Goal: Information Seeking & Learning: Check status

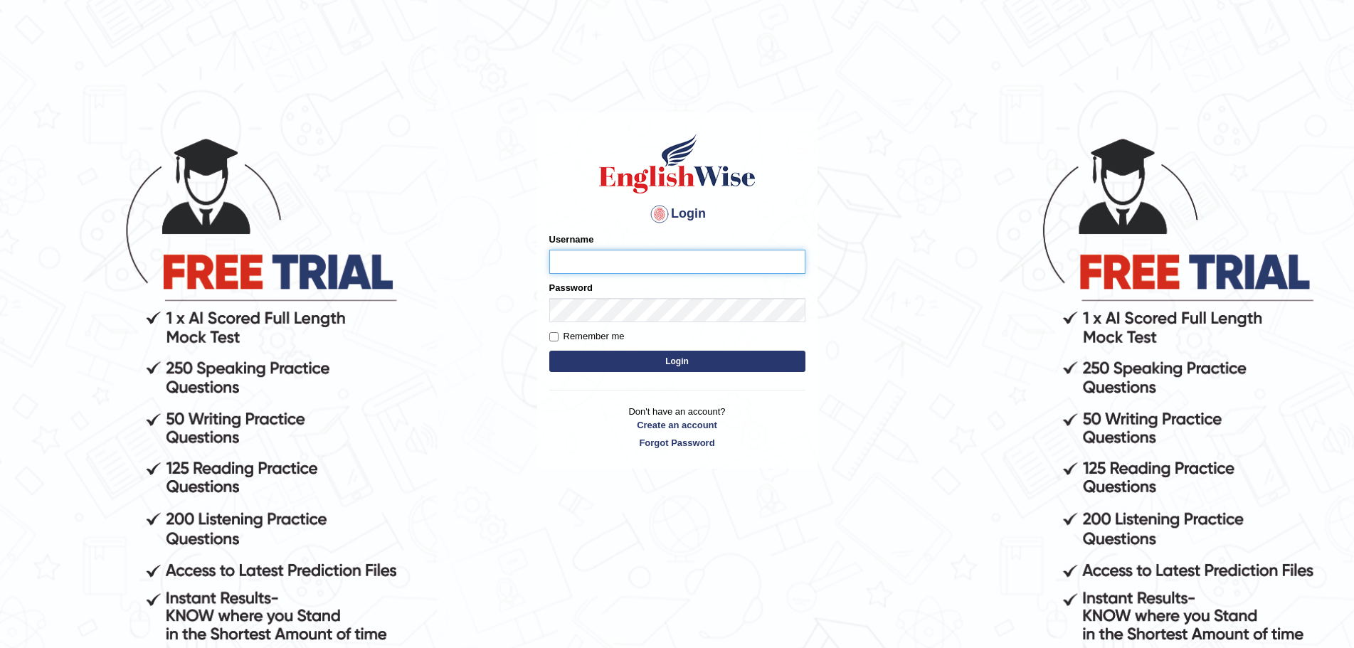
type input "Mugwunali"
click at [684, 357] on button "Login" at bounding box center [677, 361] width 256 height 21
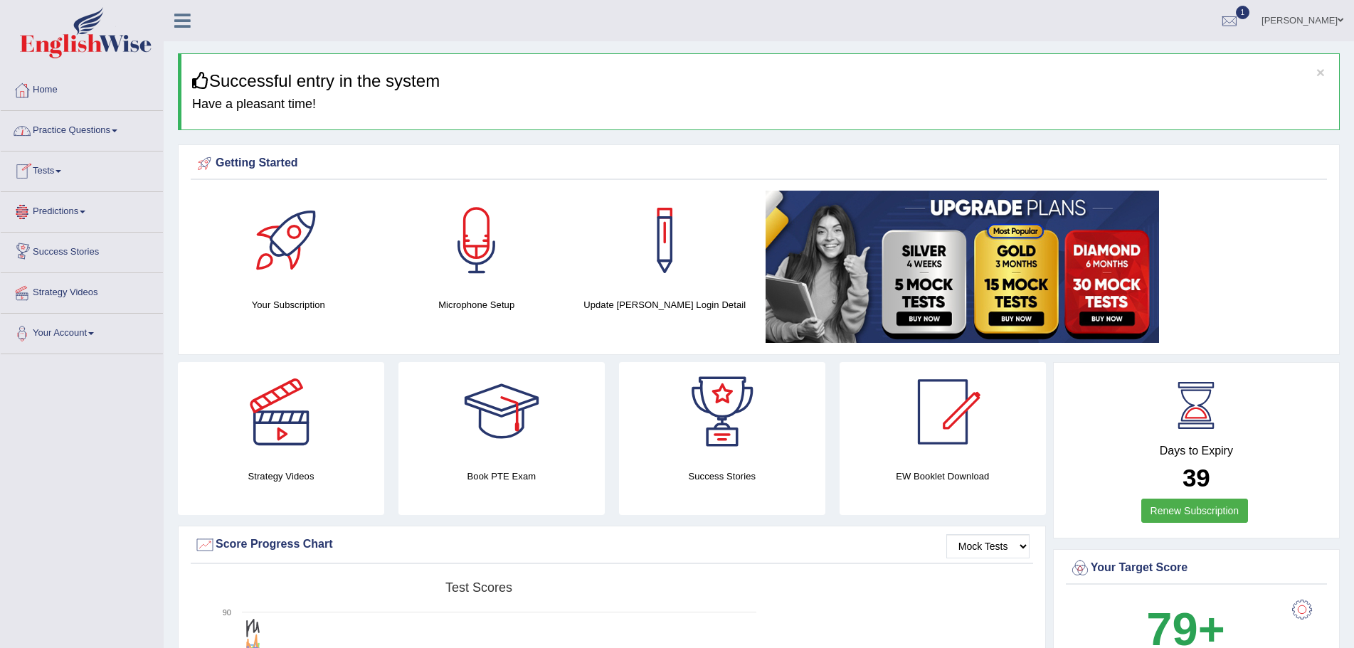
click at [60, 170] on link "Tests" at bounding box center [82, 170] width 162 height 36
click at [107, 202] on link "Take Practice Sectional Test" at bounding box center [92, 204] width 133 height 26
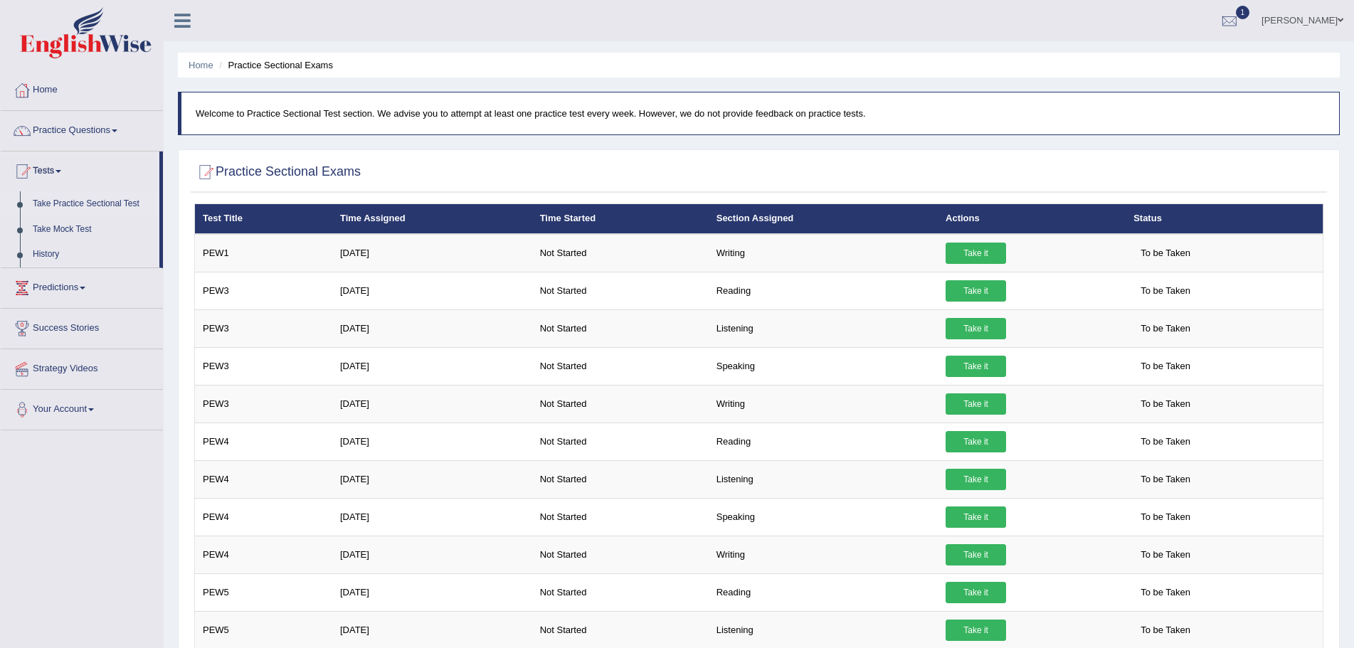
click at [117, 129] on span at bounding box center [115, 130] width 6 height 3
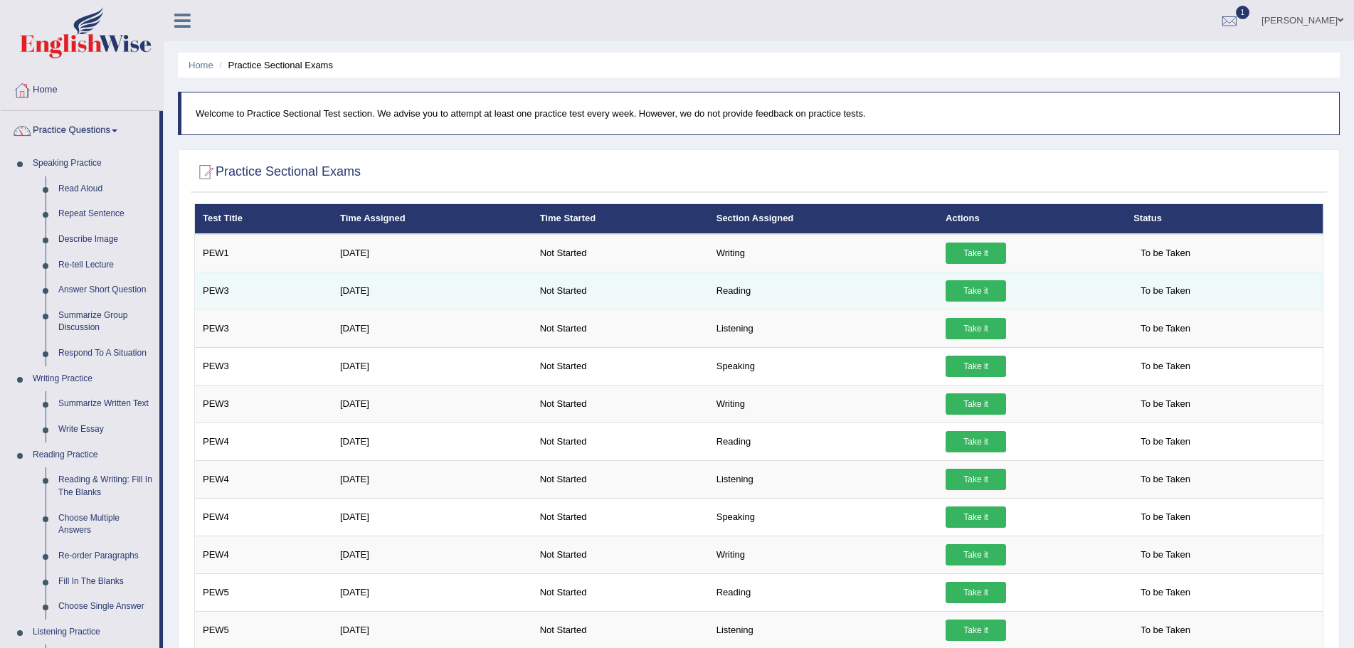
click at [969, 287] on link "Take it" at bounding box center [975, 290] width 60 height 21
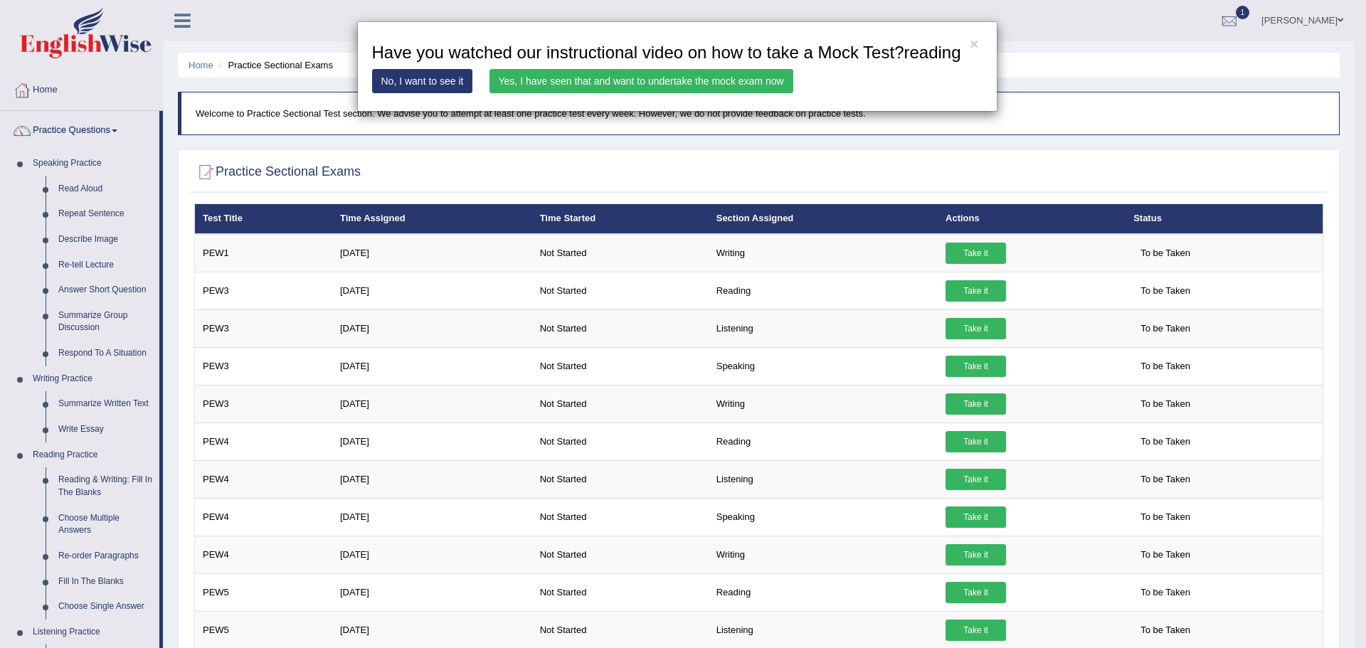
click at [683, 78] on link "Yes, I have seen that and want to undertake the mock exam now" at bounding box center [641, 81] width 304 height 24
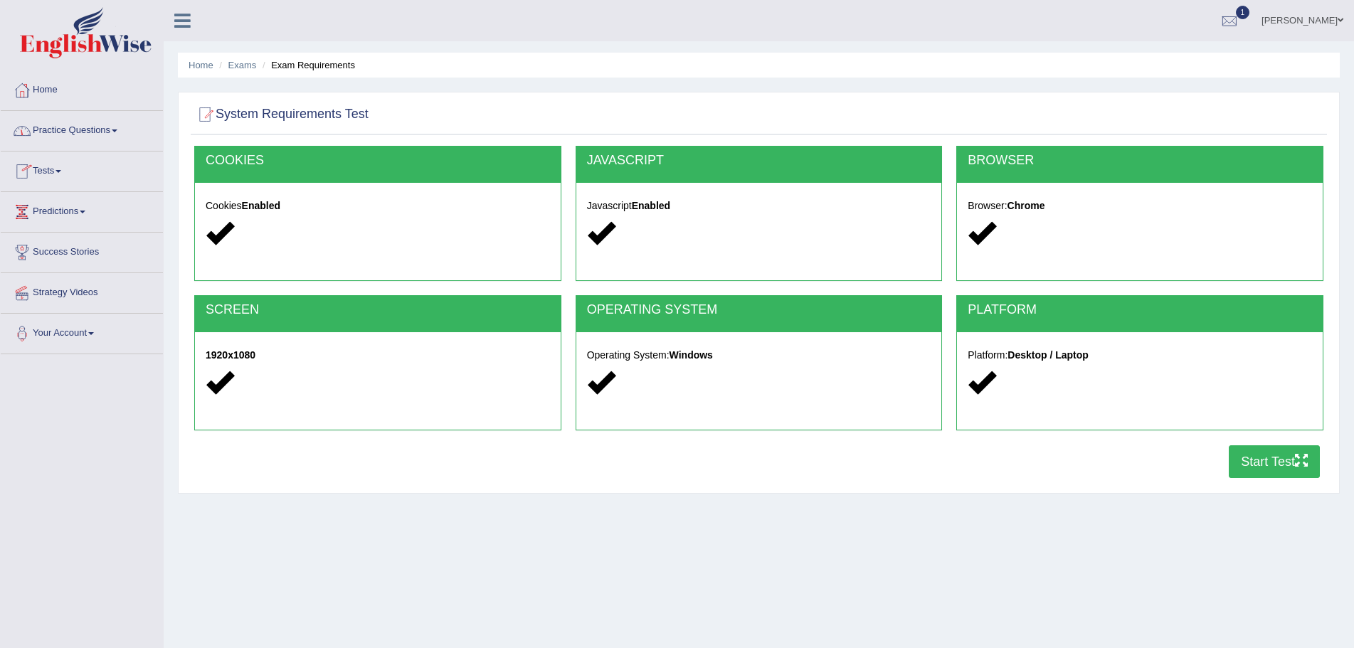
click at [1267, 459] on button "Start Test" at bounding box center [1273, 461] width 91 height 33
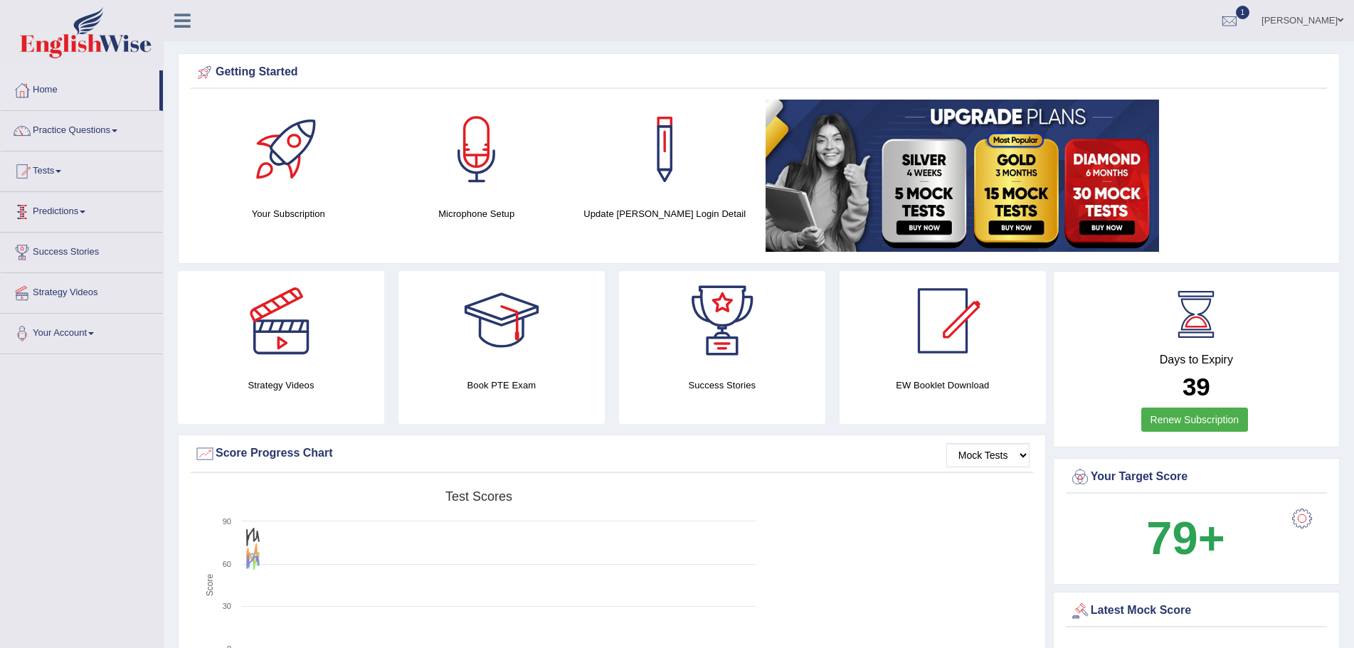
click at [61, 171] on span at bounding box center [58, 171] width 6 height 3
click at [117, 203] on link "Take Practice Sectional Test" at bounding box center [92, 204] width 133 height 26
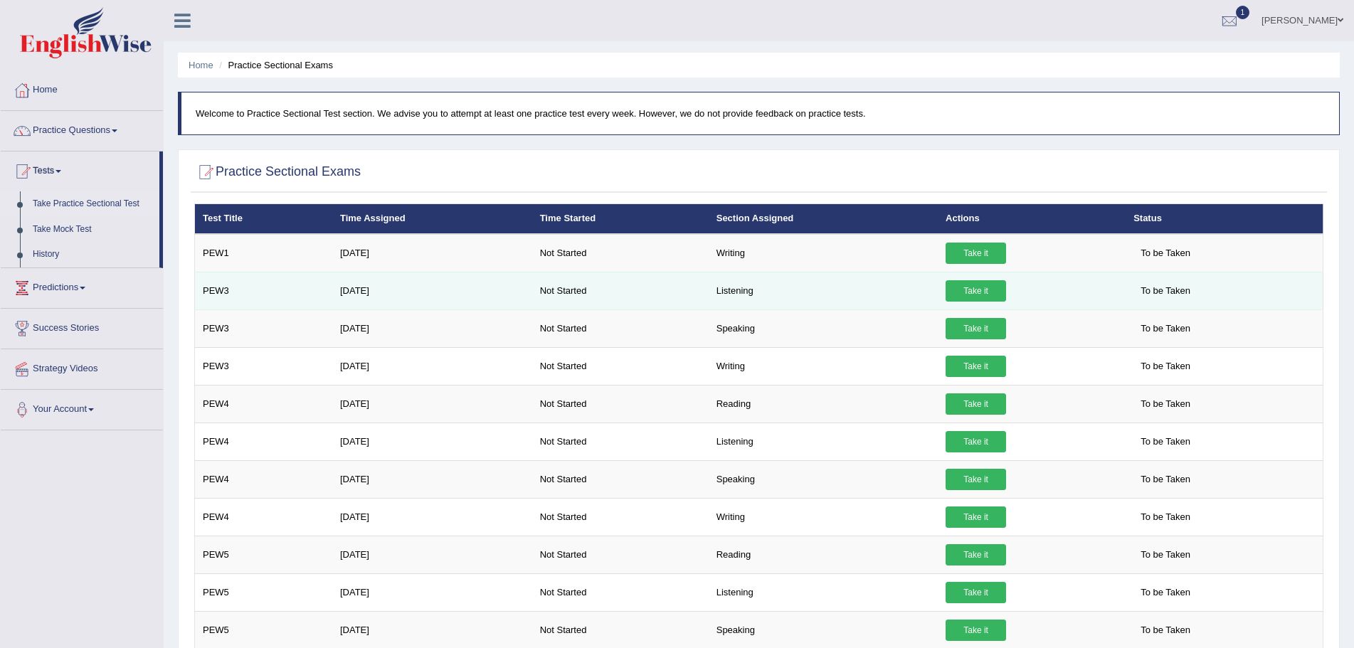
click at [977, 287] on link "Take it" at bounding box center [975, 290] width 60 height 21
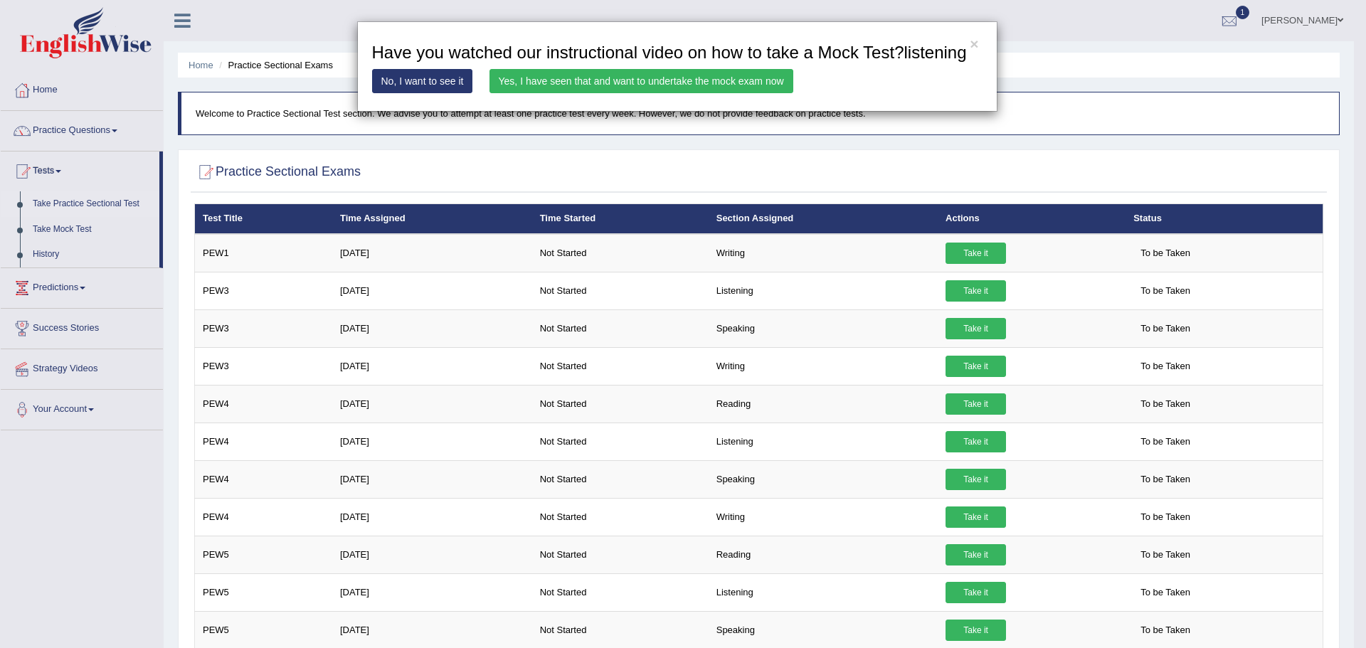
click at [707, 77] on link "Yes, I have seen that and want to undertake the mock exam now" at bounding box center [641, 81] width 304 height 24
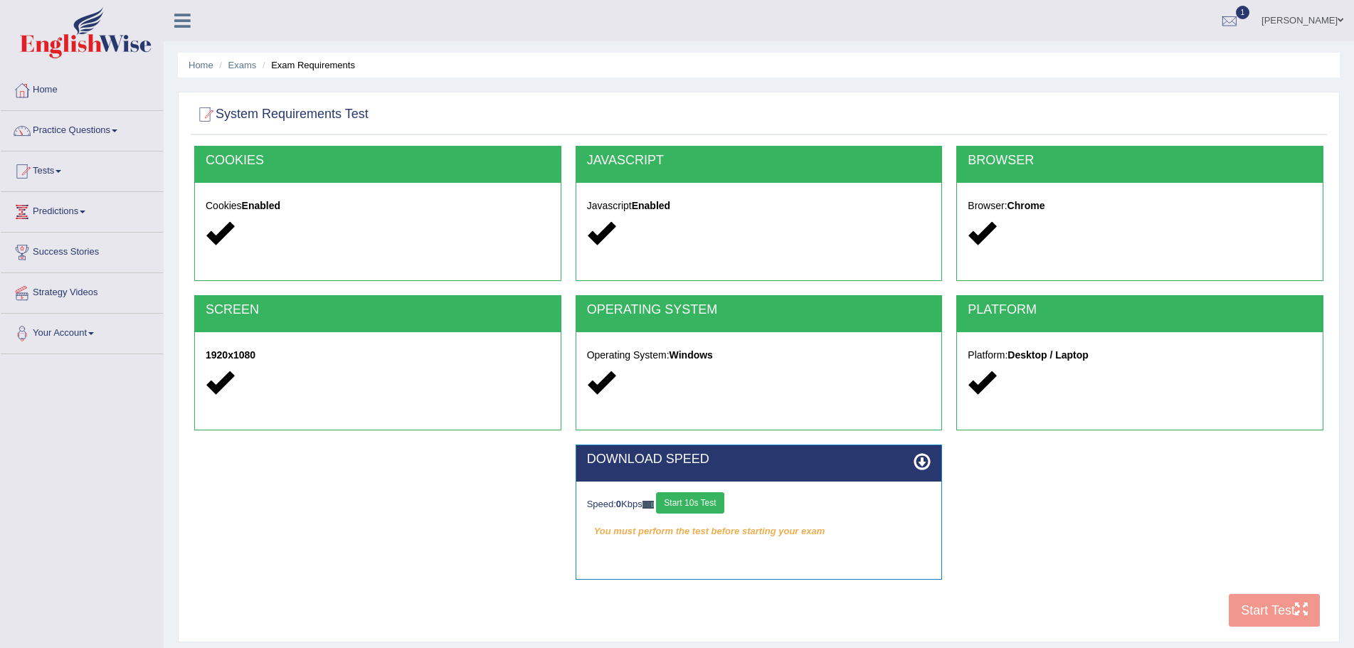
click at [693, 499] on button "Start 10s Test" at bounding box center [690, 502] width 68 height 21
click at [1270, 607] on button "Start Test" at bounding box center [1273, 610] width 91 height 33
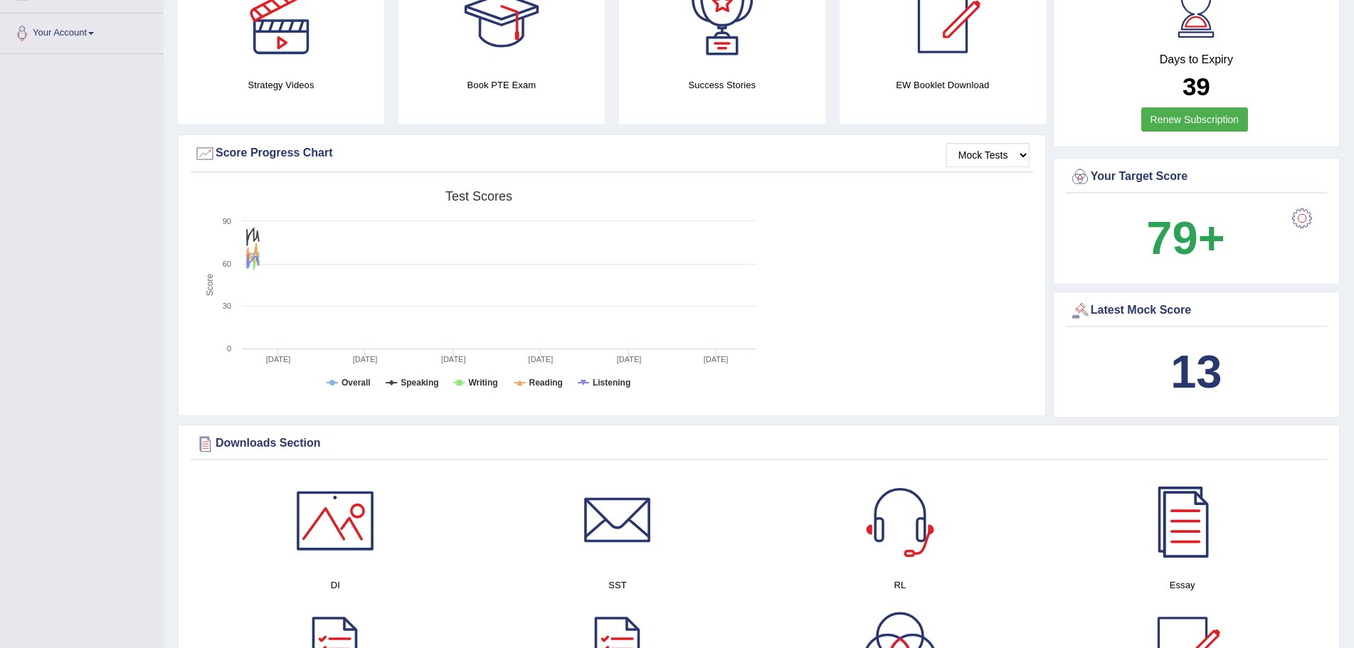
scroll to position [213, 0]
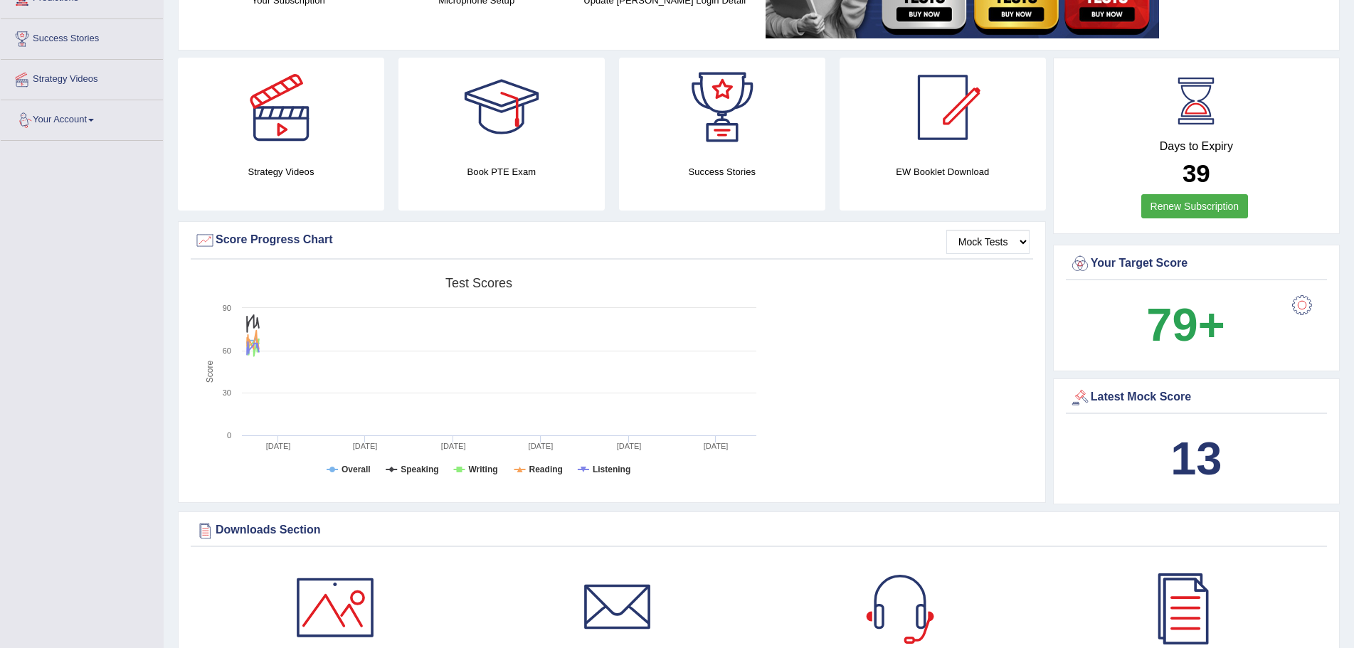
click at [92, 118] on link "Your Account" at bounding box center [82, 118] width 162 height 36
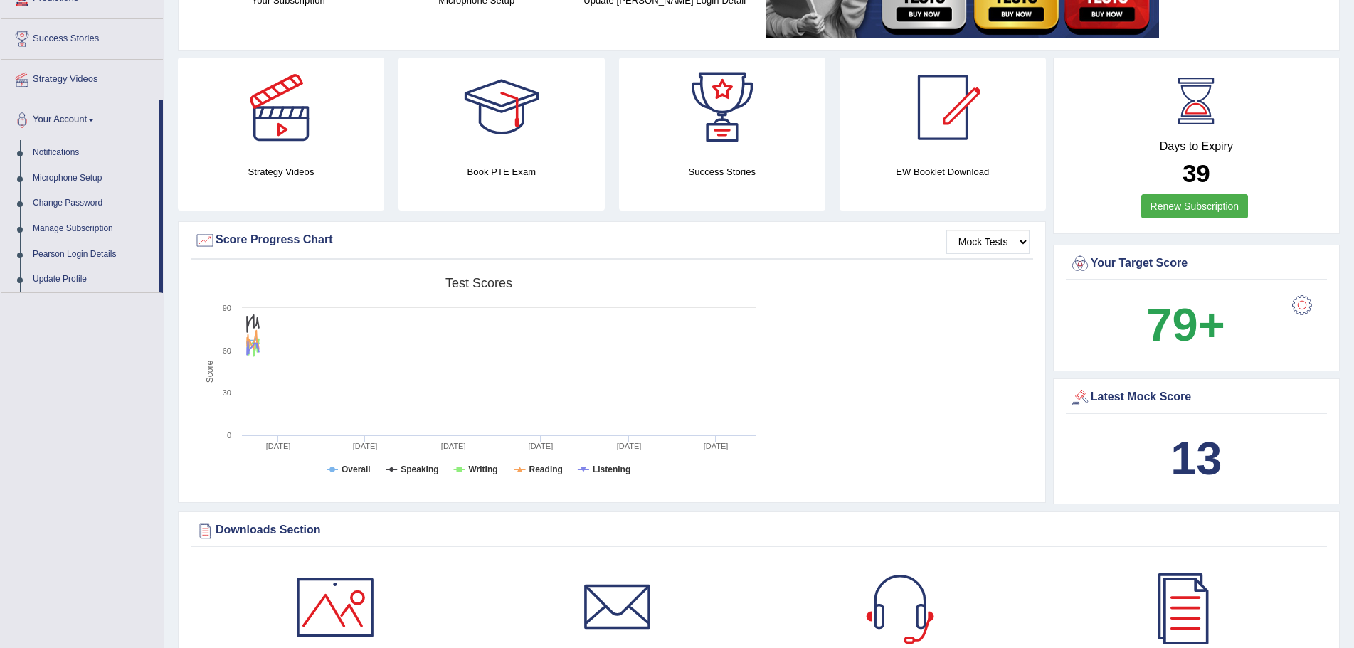
click at [94, 120] on span at bounding box center [91, 120] width 6 height 3
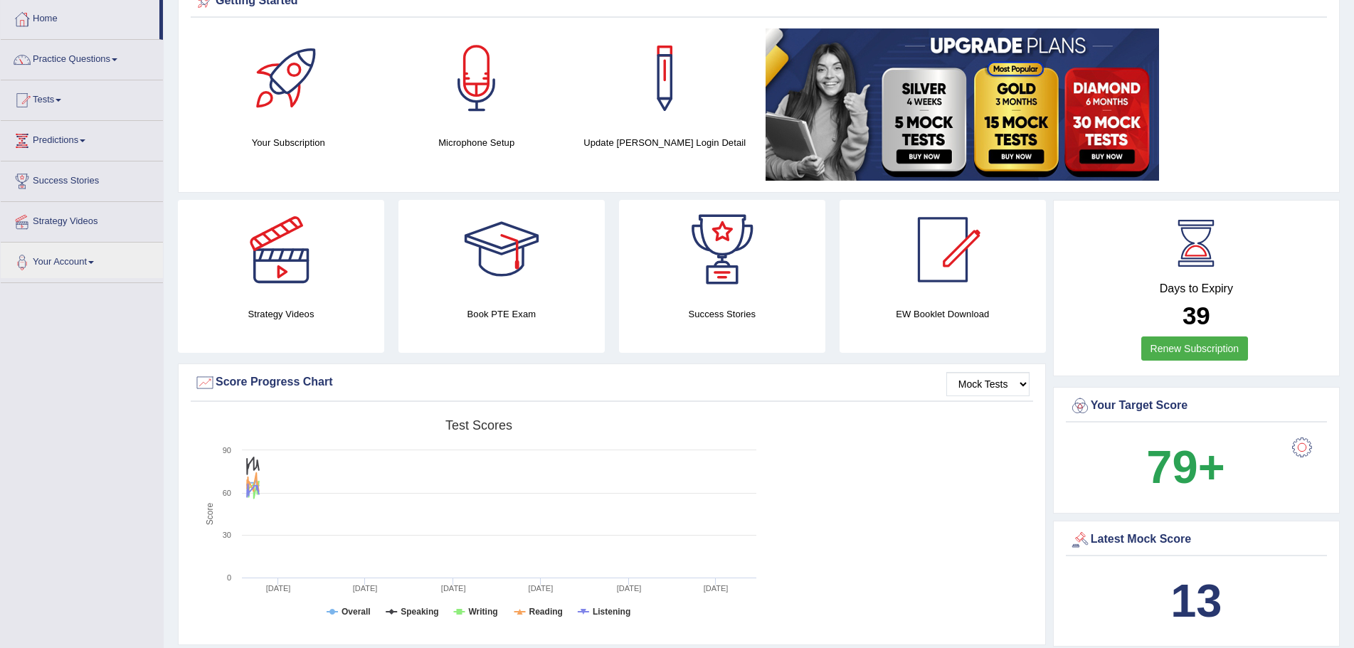
scroll to position [0, 0]
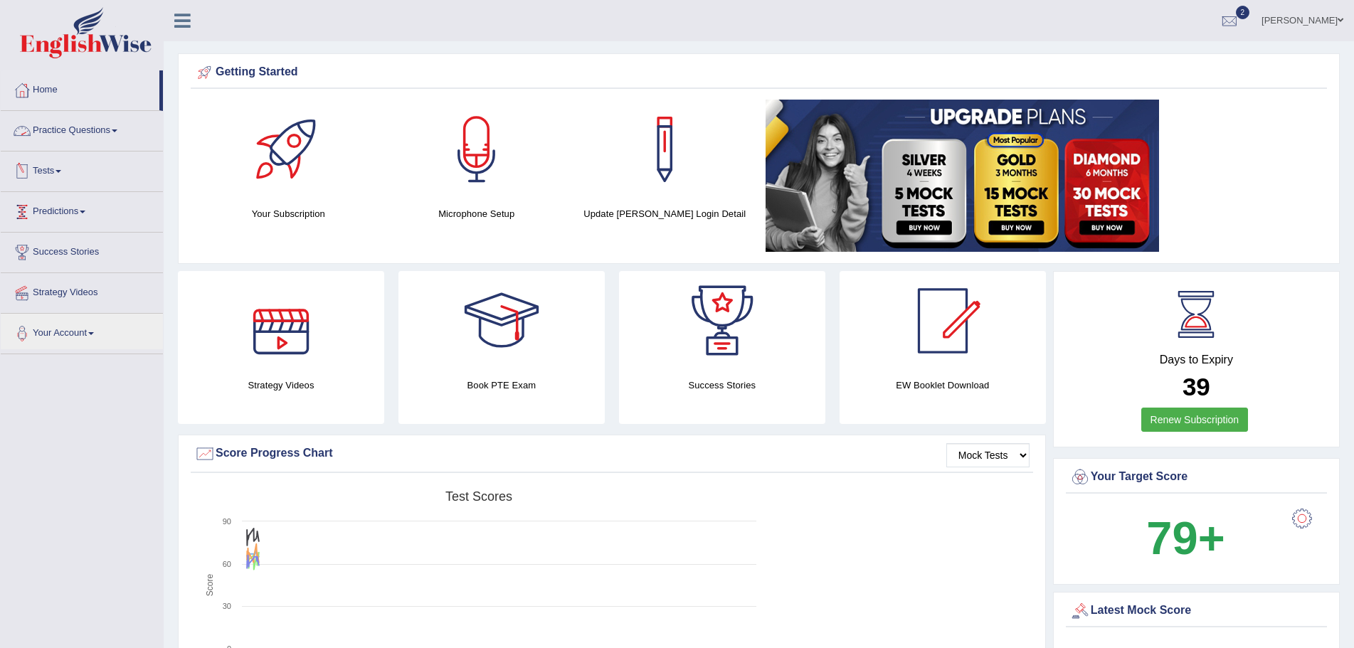
click at [117, 131] on span at bounding box center [115, 130] width 6 height 3
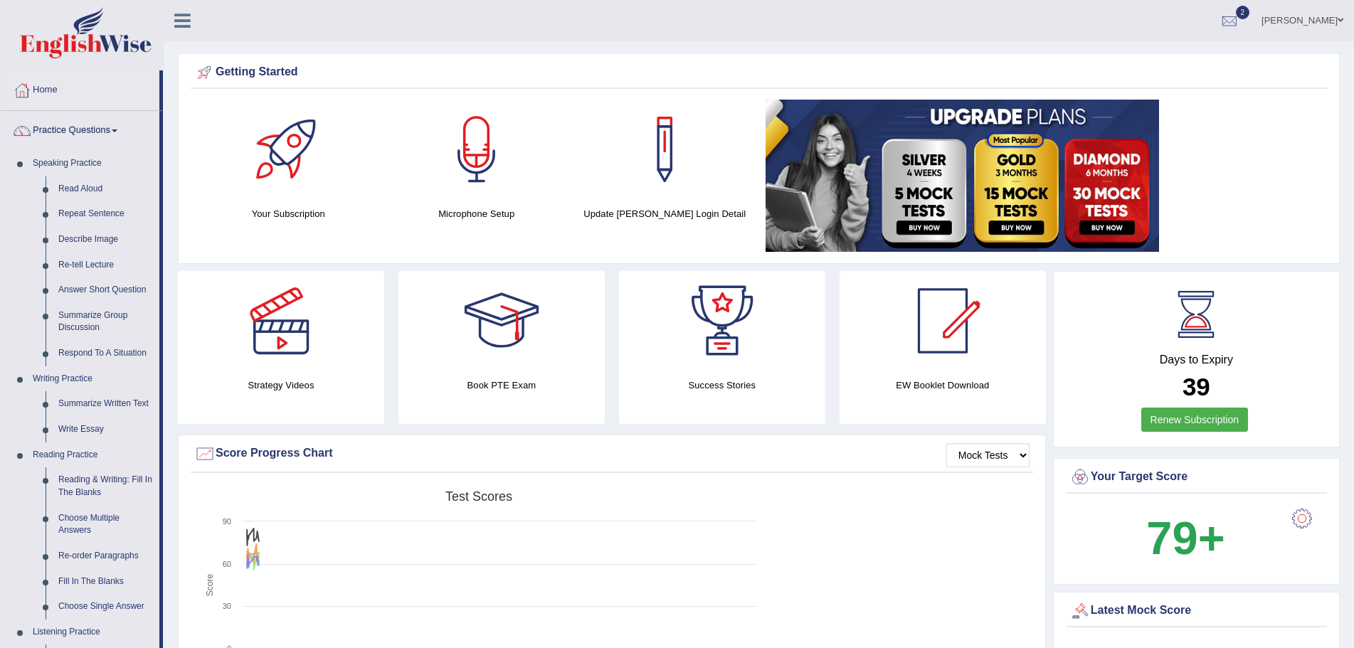
click at [117, 131] on span at bounding box center [115, 130] width 6 height 3
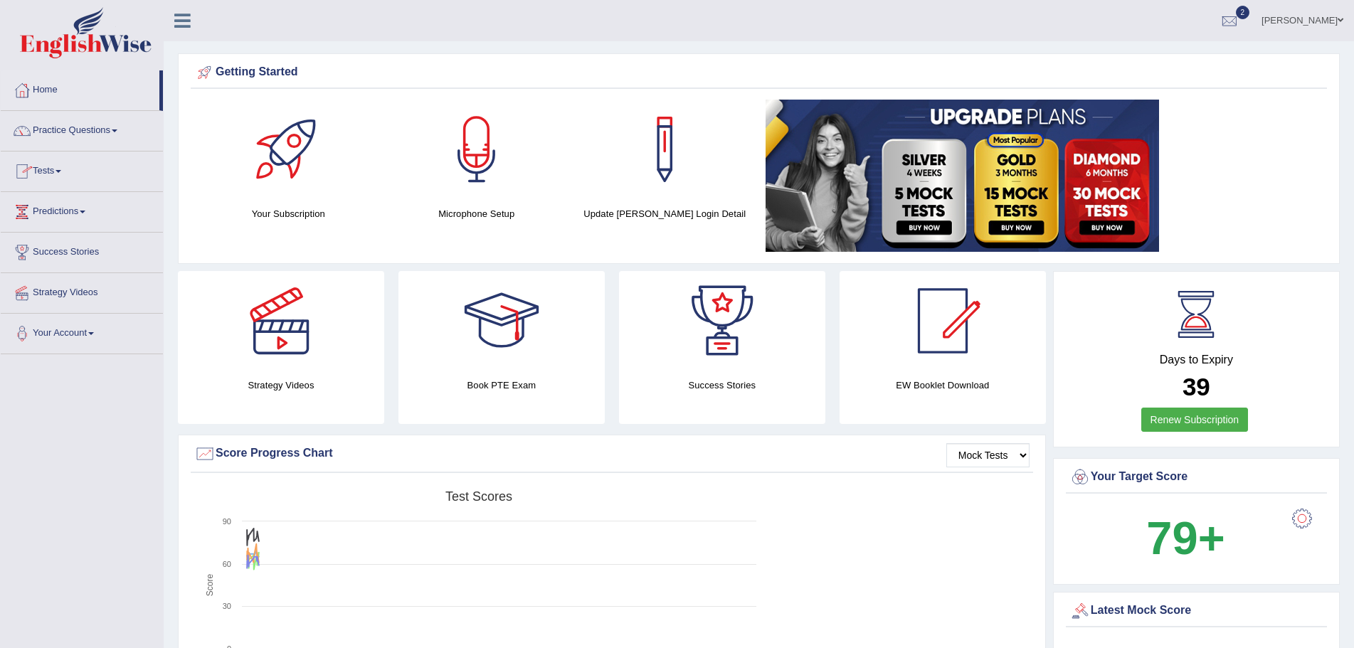
click at [61, 172] on span at bounding box center [58, 171] width 6 height 3
click at [44, 252] on link "History" at bounding box center [92, 255] width 133 height 26
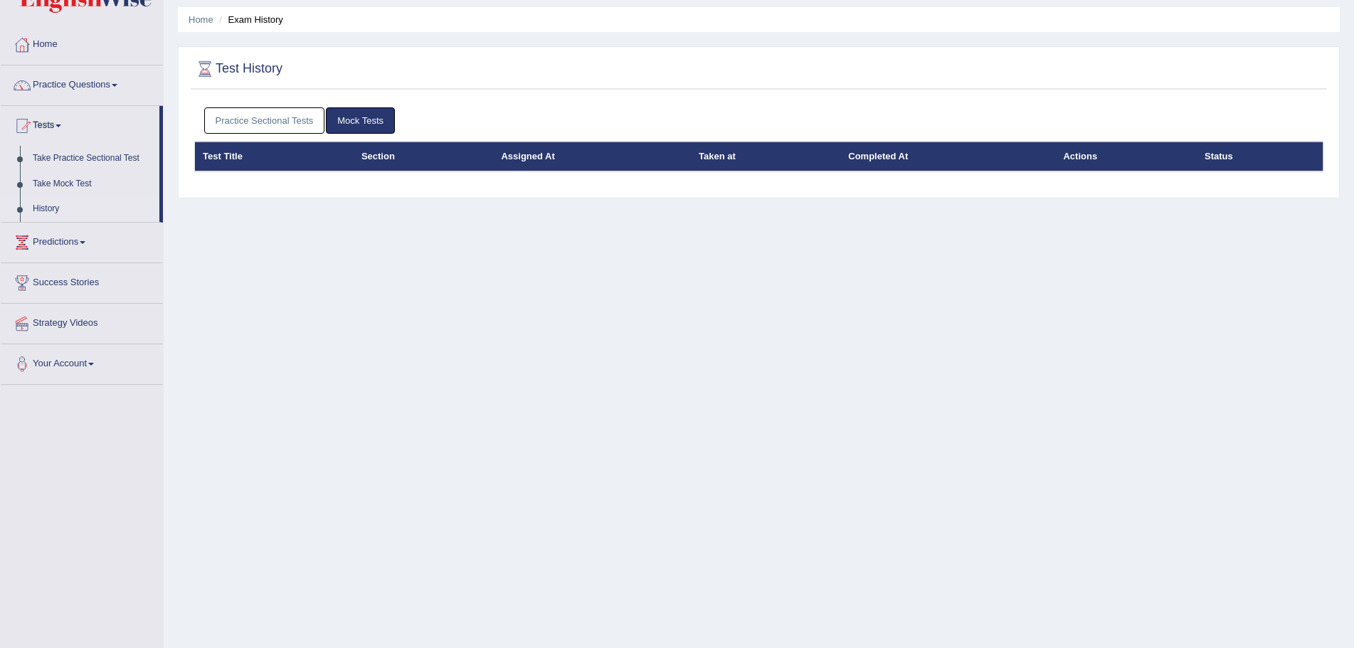
scroll to position [71, 0]
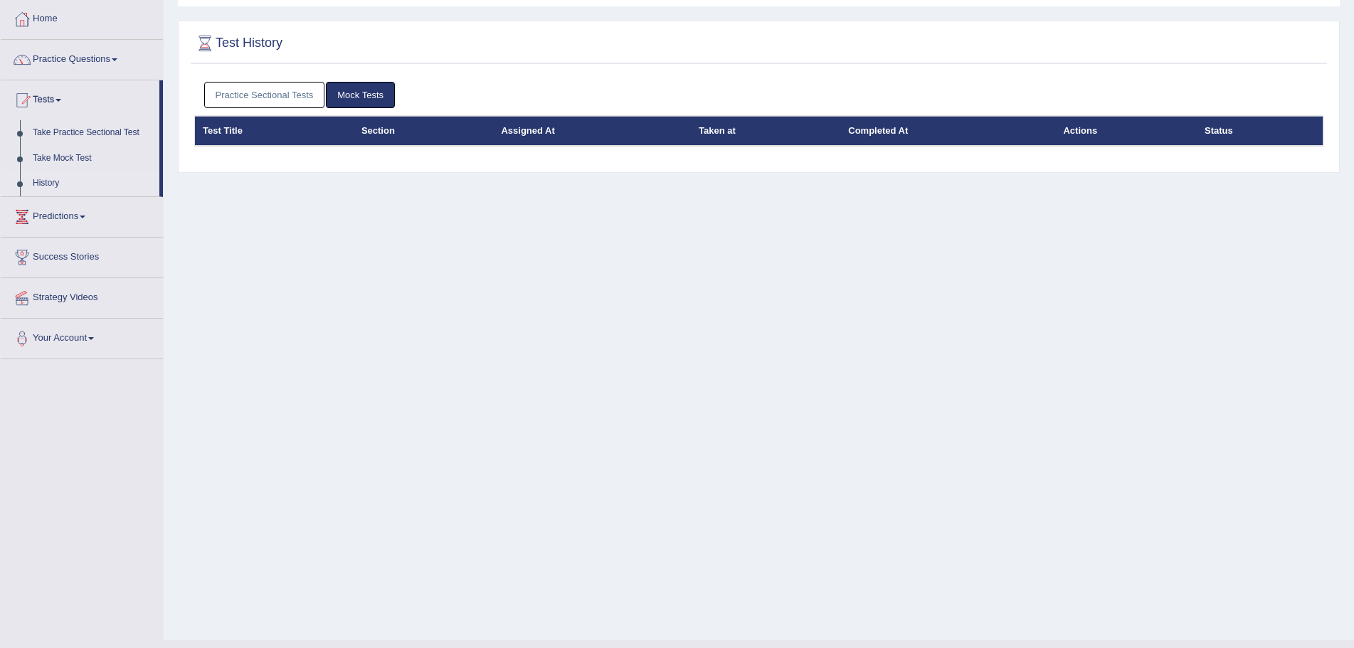
click at [287, 92] on link "Practice Sectional Tests" at bounding box center [264, 95] width 121 height 26
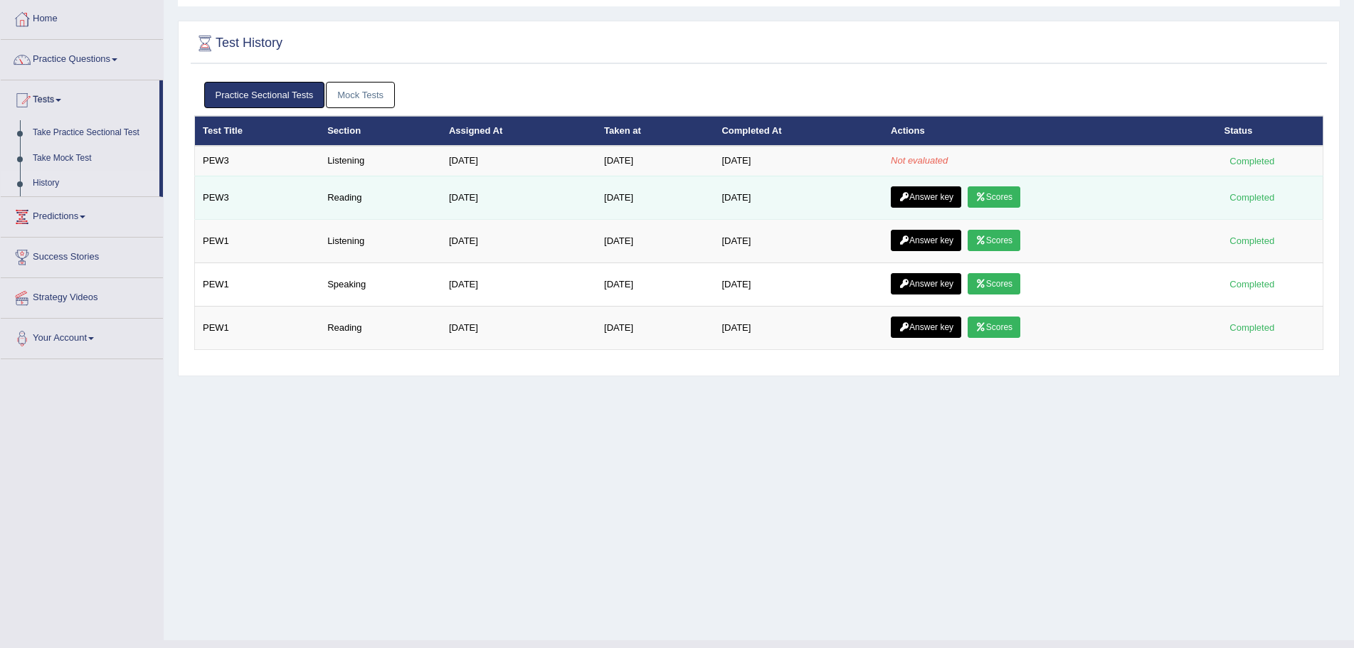
click at [920, 193] on link "Answer key" at bounding box center [926, 196] width 70 height 21
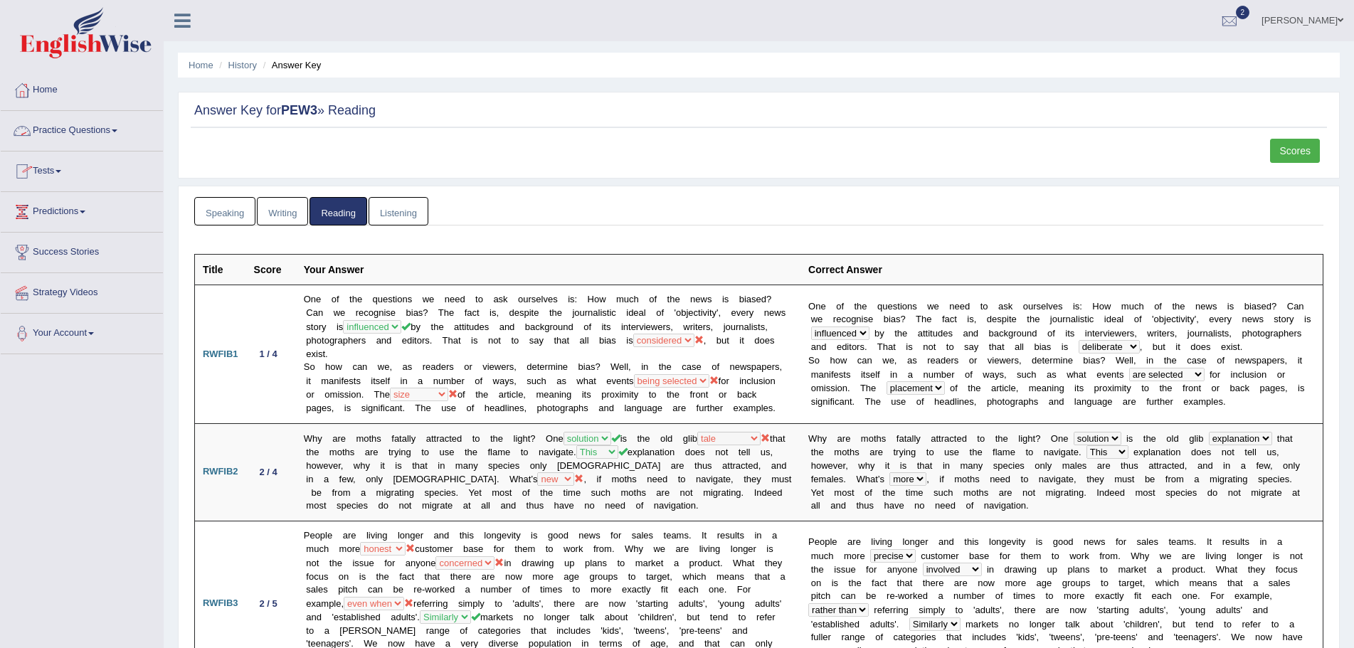
click at [119, 134] on link "Practice Questions" at bounding box center [82, 129] width 162 height 36
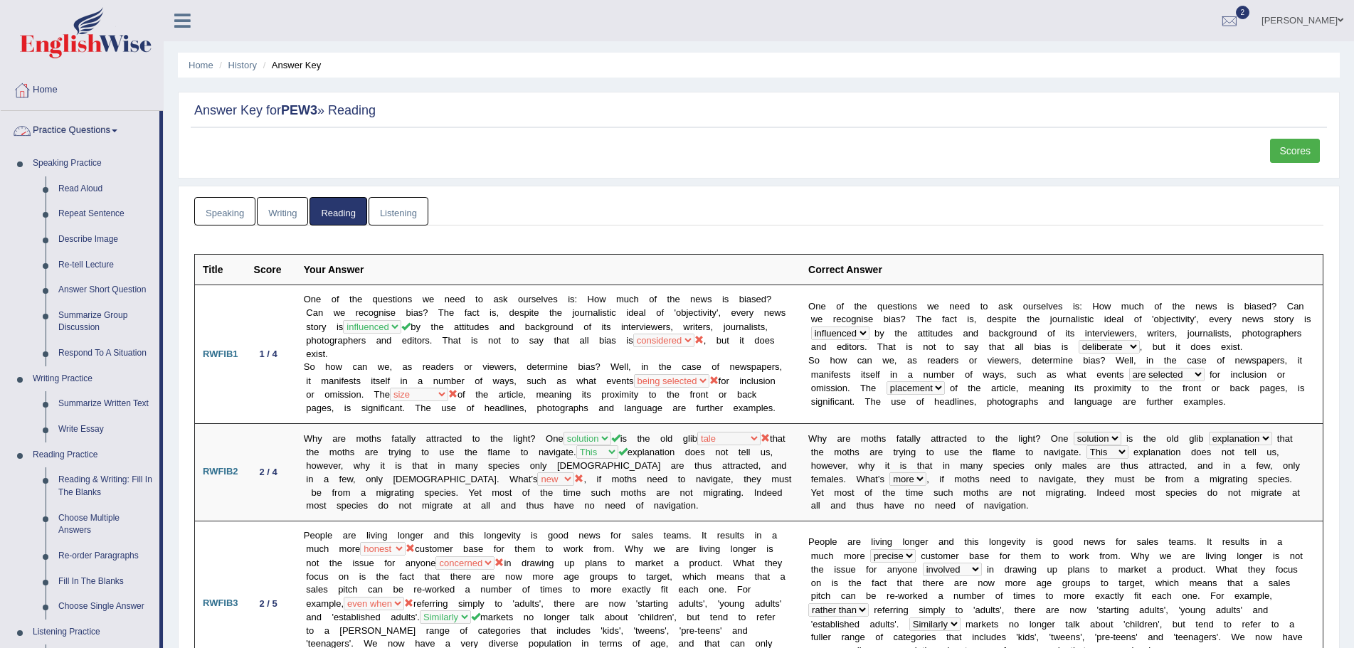
click at [119, 127] on link "Practice Questions" at bounding box center [80, 129] width 159 height 36
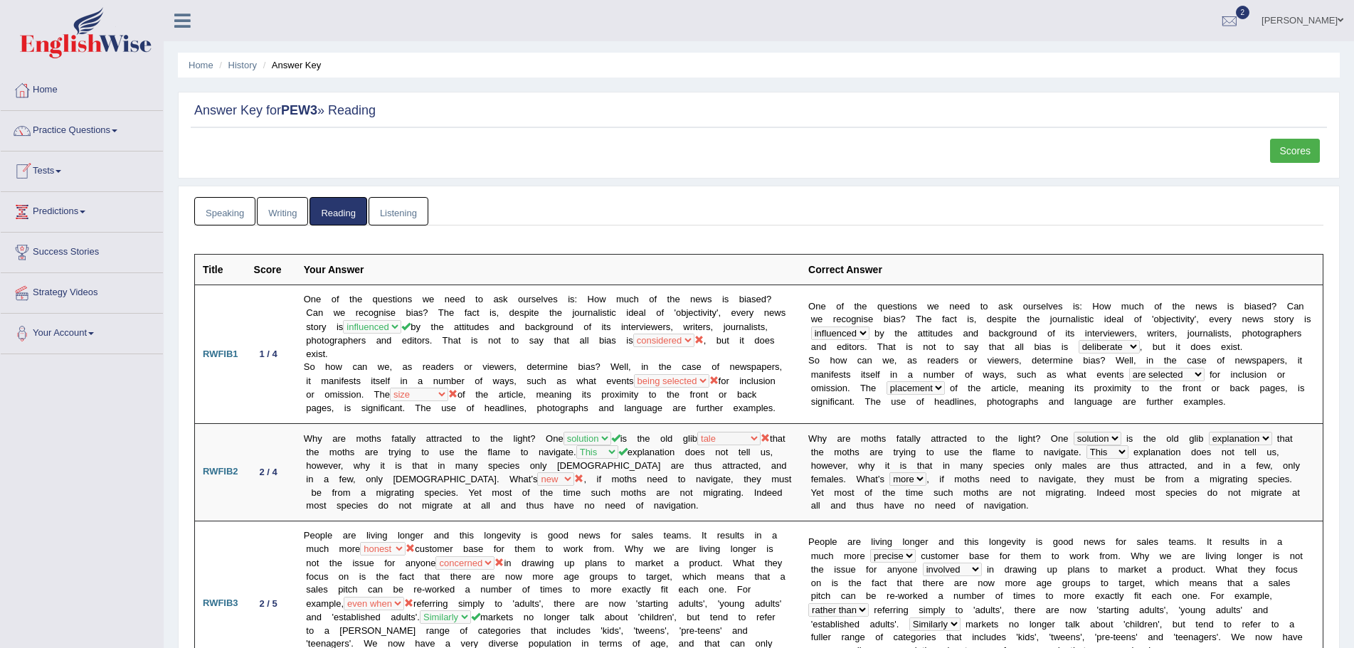
click at [65, 169] on link "Tests" at bounding box center [82, 170] width 162 height 36
click at [46, 255] on link "History" at bounding box center [92, 255] width 133 height 26
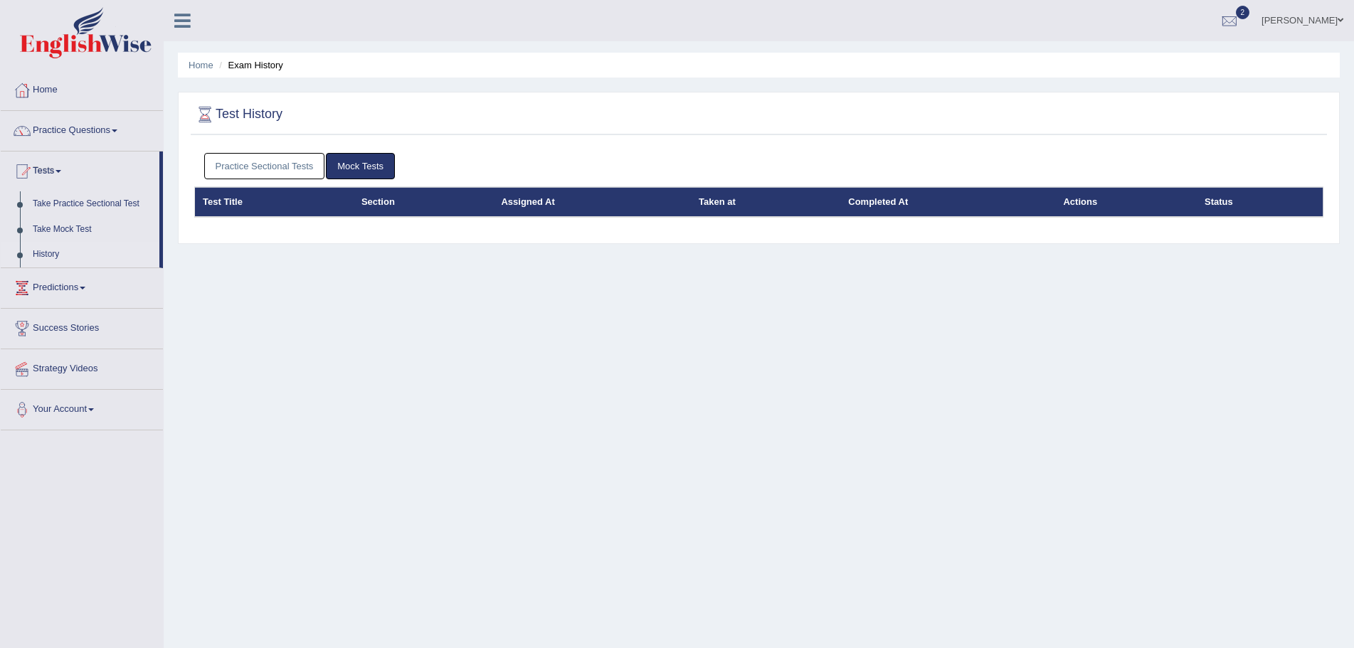
click at [292, 164] on link "Practice Sectional Tests" at bounding box center [264, 166] width 121 height 26
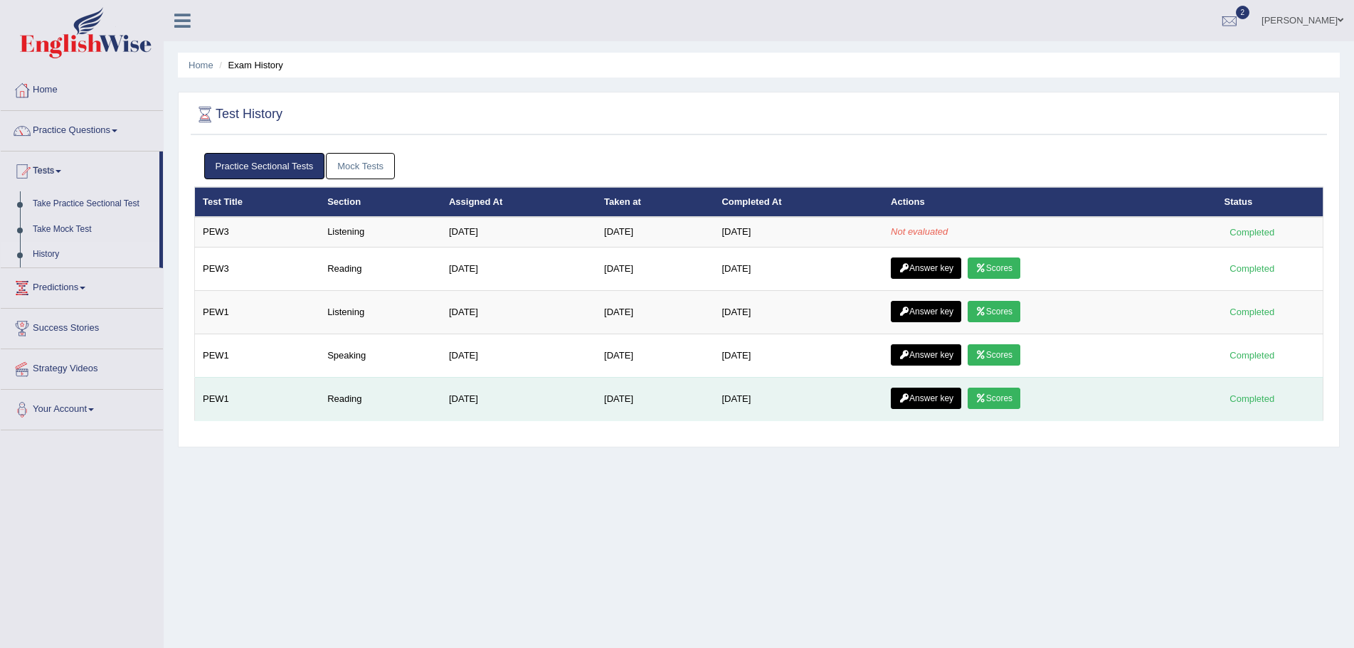
click at [925, 399] on link "Answer key" at bounding box center [926, 398] width 70 height 21
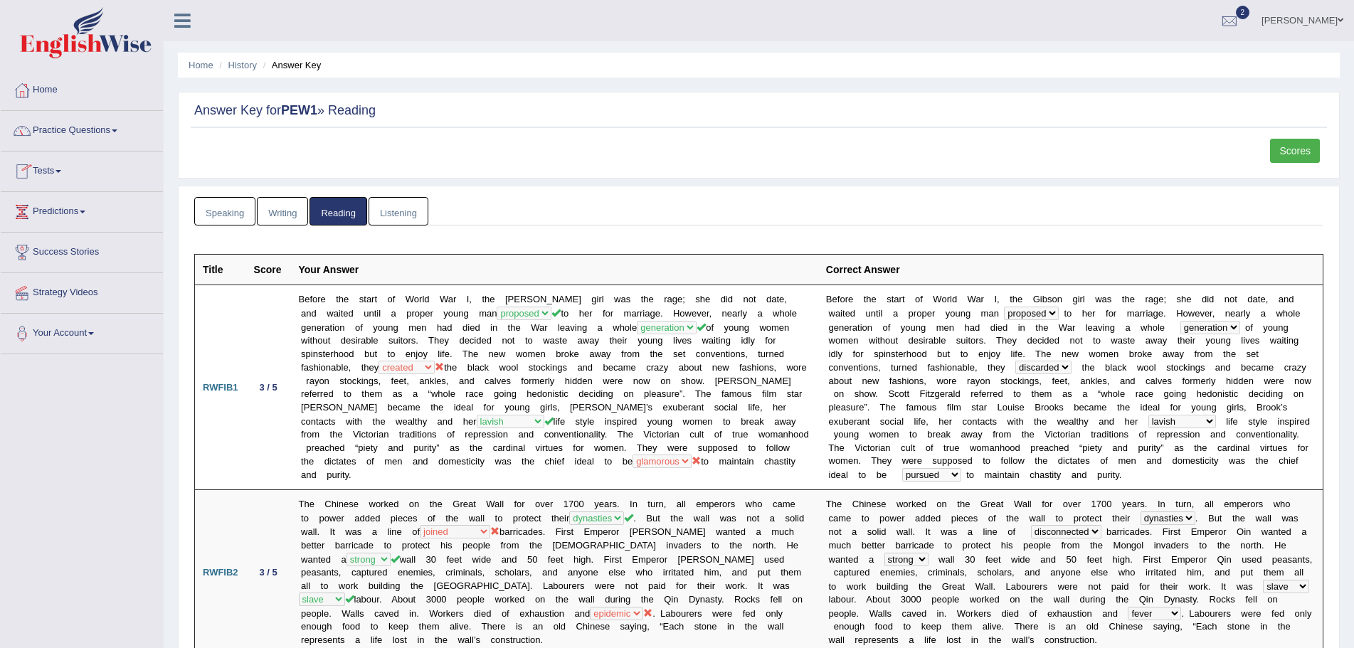
click at [62, 169] on link "Tests" at bounding box center [82, 170] width 162 height 36
click at [40, 252] on link "History" at bounding box center [92, 255] width 133 height 26
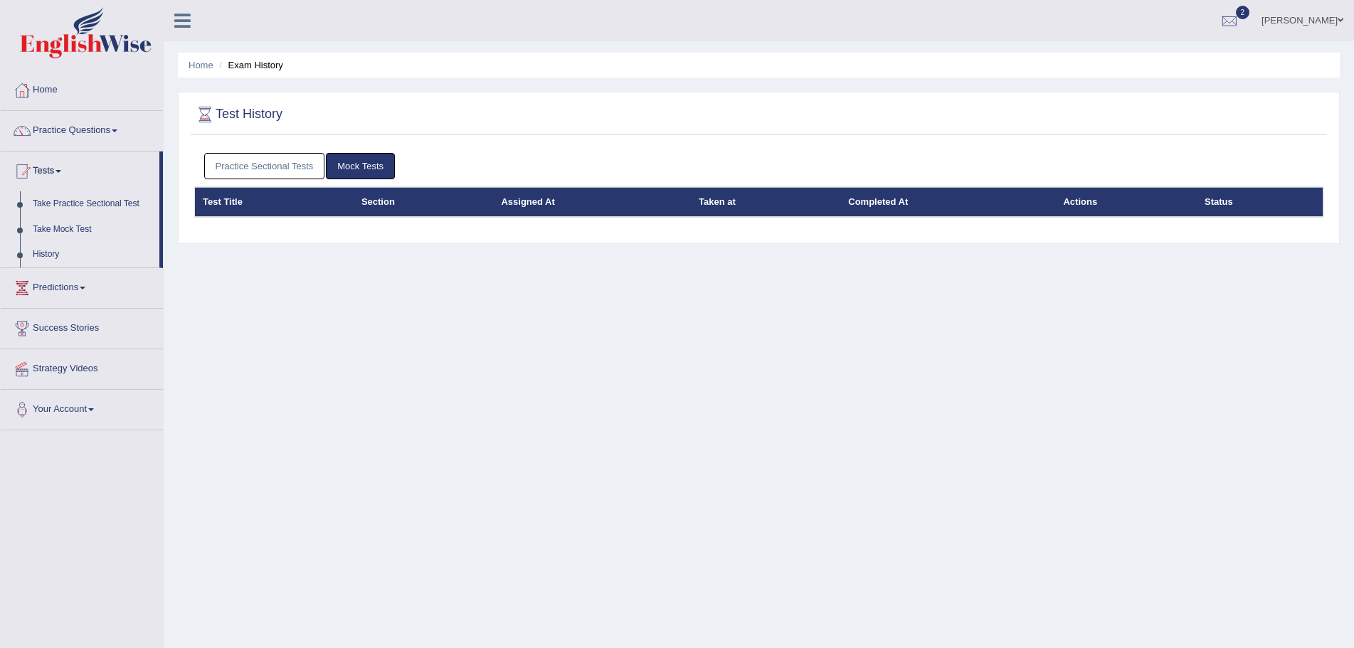
click at [239, 164] on link "Practice Sectional Tests" at bounding box center [264, 166] width 121 height 26
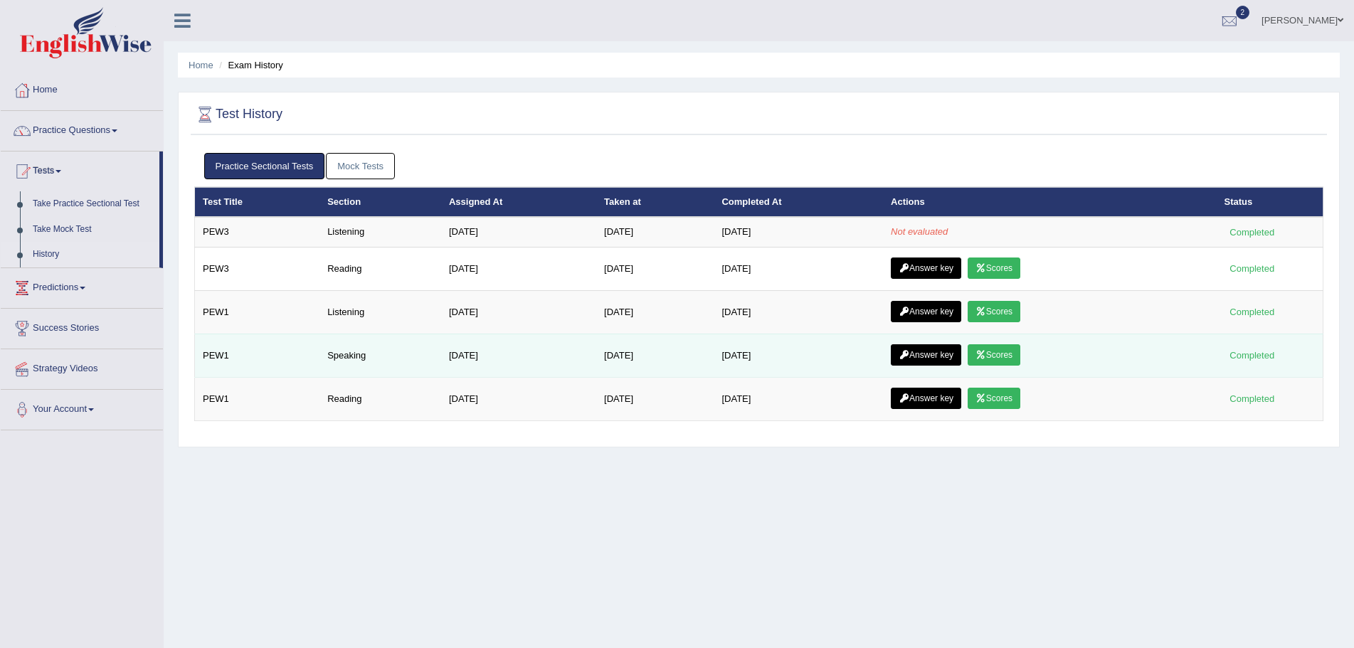
click at [940, 354] on link "Answer key" at bounding box center [926, 354] width 70 height 21
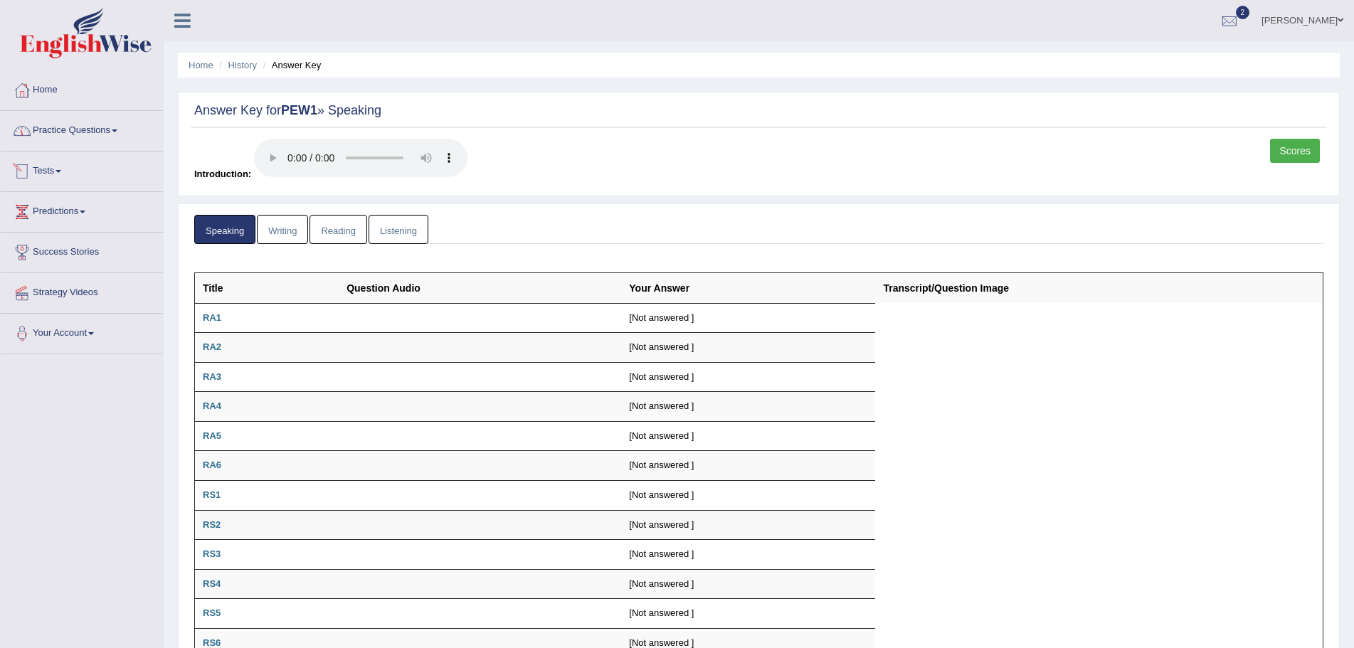
click at [61, 171] on span at bounding box center [58, 171] width 6 height 3
click at [48, 254] on link "History" at bounding box center [92, 255] width 133 height 26
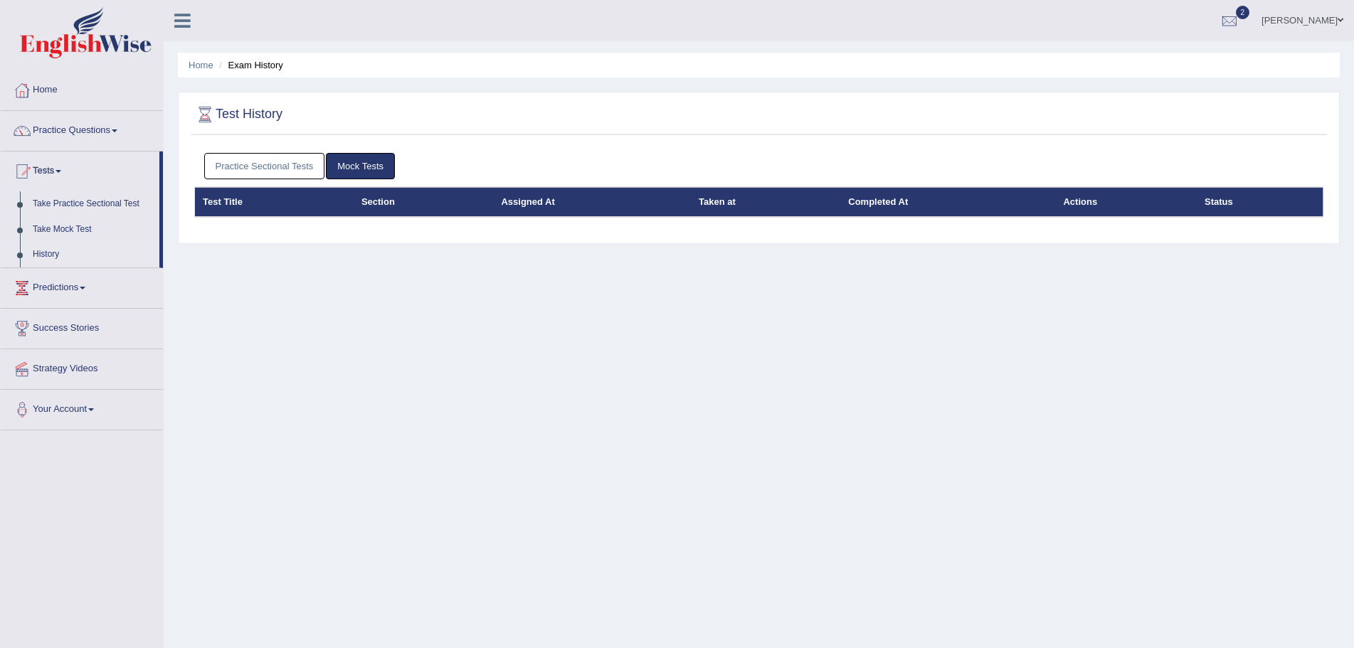
click at [43, 249] on link "History" at bounding box center [92, 255] width 133 height 26
click at [243, 159] on link "Practice Sectional Tests" at bounding box center [264, 166] width 121 height 26
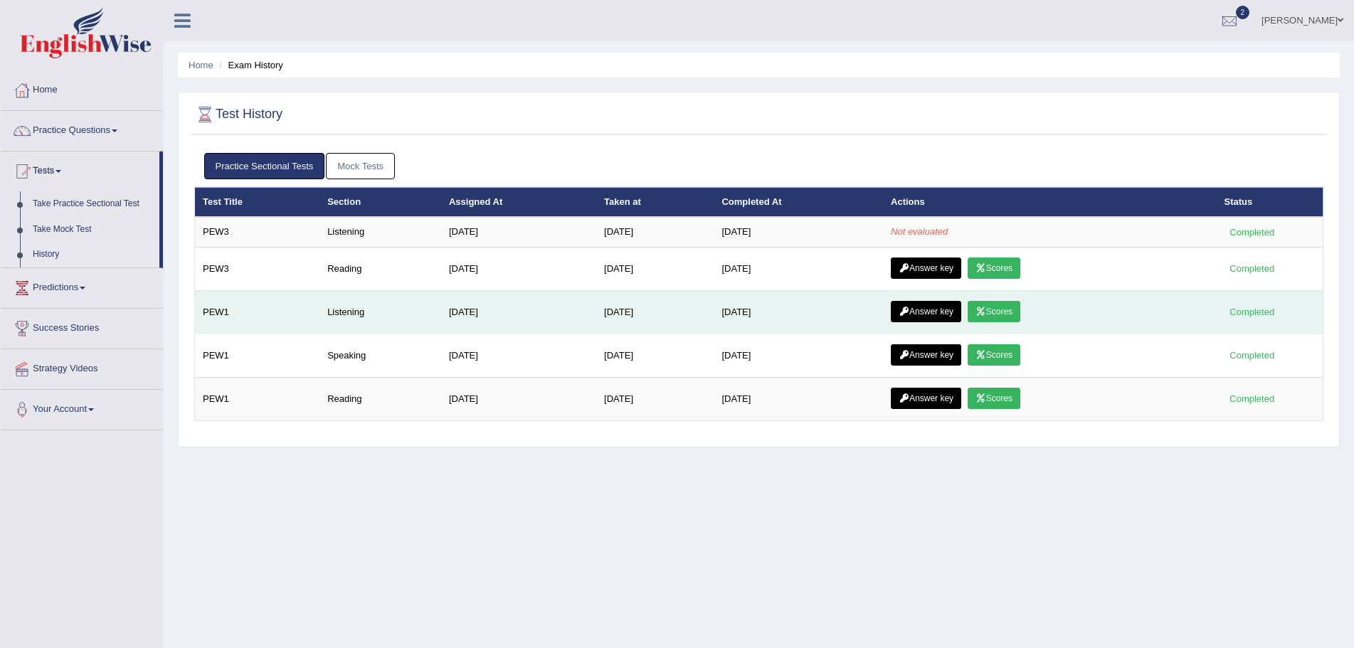
click at [923, 309] on link "Answer key" at bounding box center [926, 311] width 70 height 21
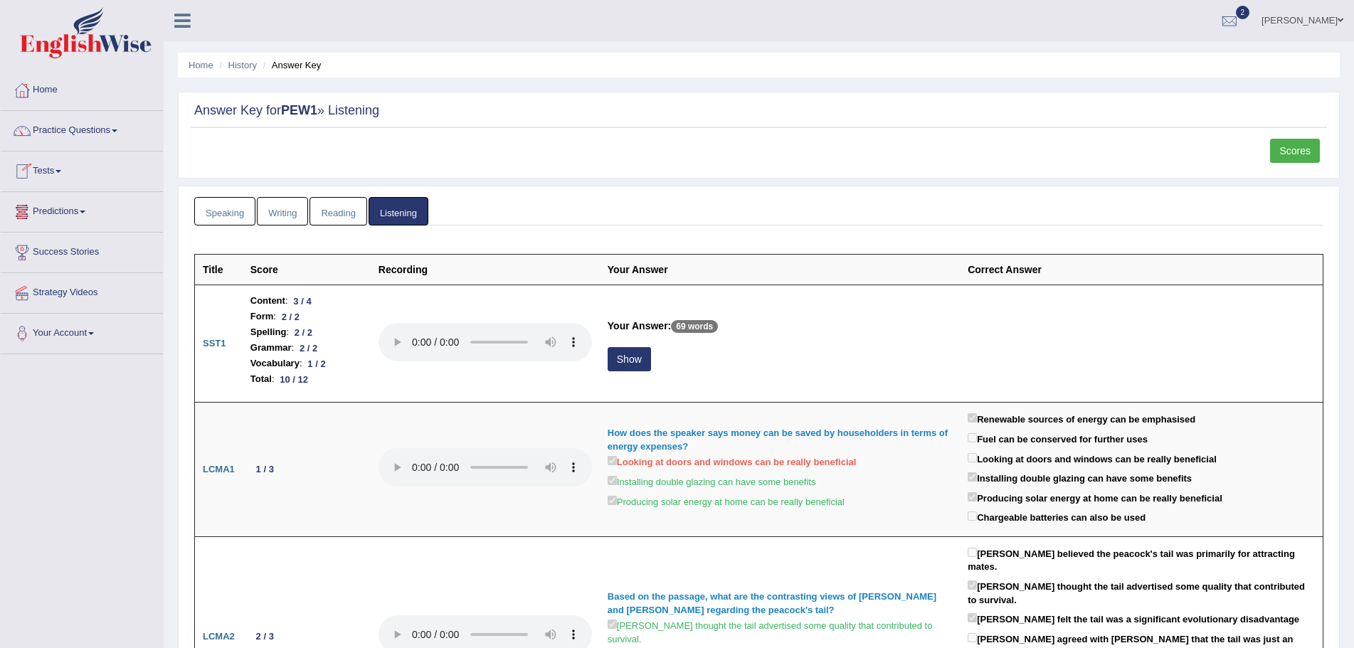
click at [59, 170] on link "Tests" at bounding box center [82, 170] width 162 height 36
click at [51, 252] on link "History" at bounding box center [92, 255] width 133 height 26
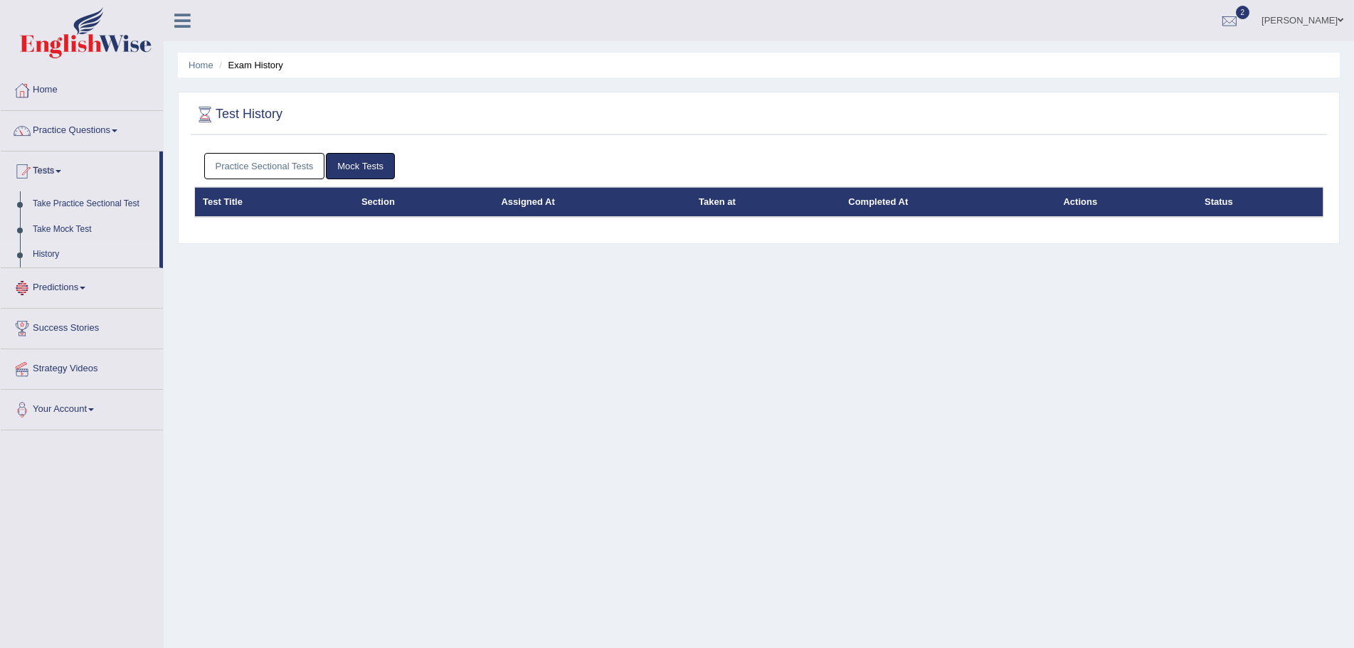
click at [281, 161] on link "Practice Sectional Tests" at bounding box center [264, 166] width 121 height 26
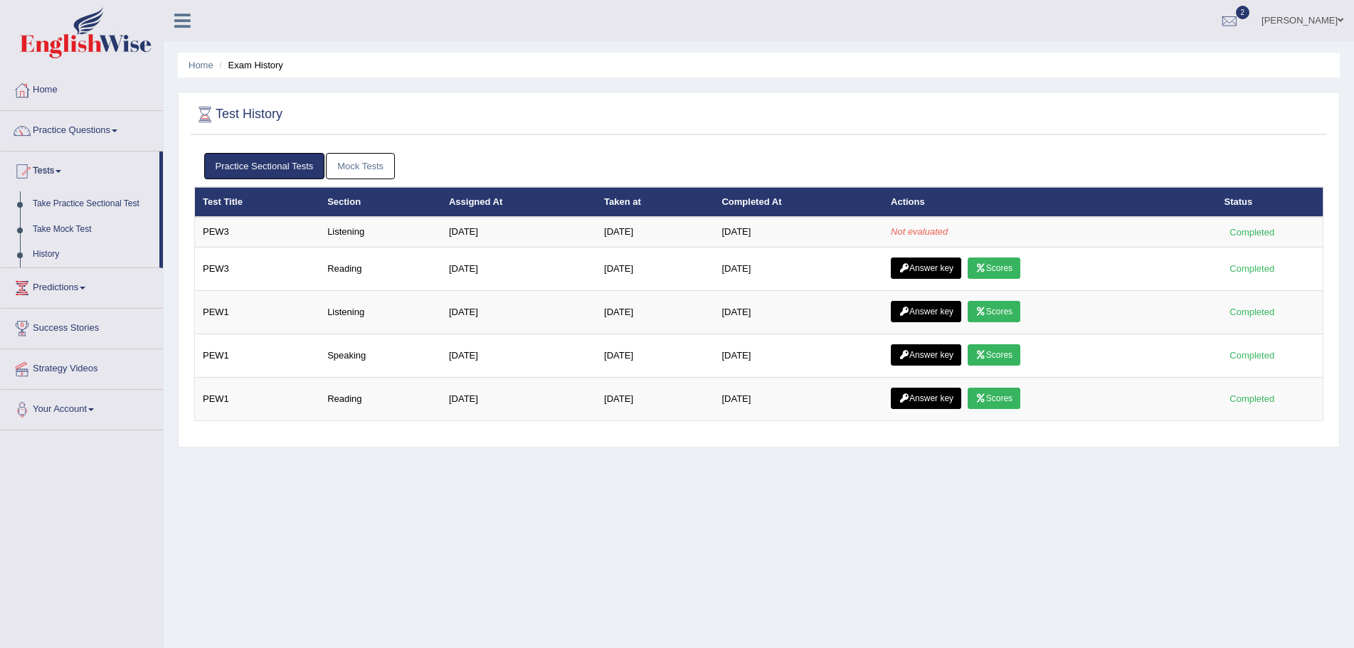
click at [119, 127] on link "Practice Questions" at bounding box center [82, 129] width 162 height 36
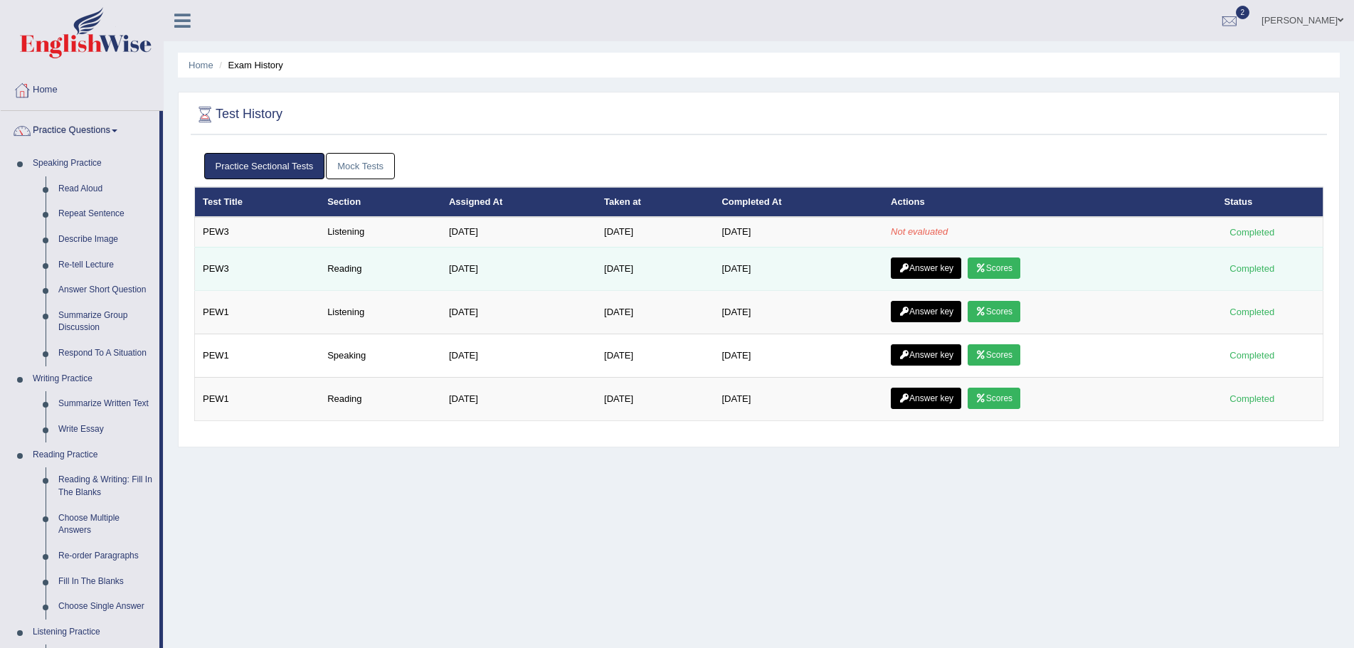
click at [986, 265] on icon at bounding box center [980, 268] width 11 height 9
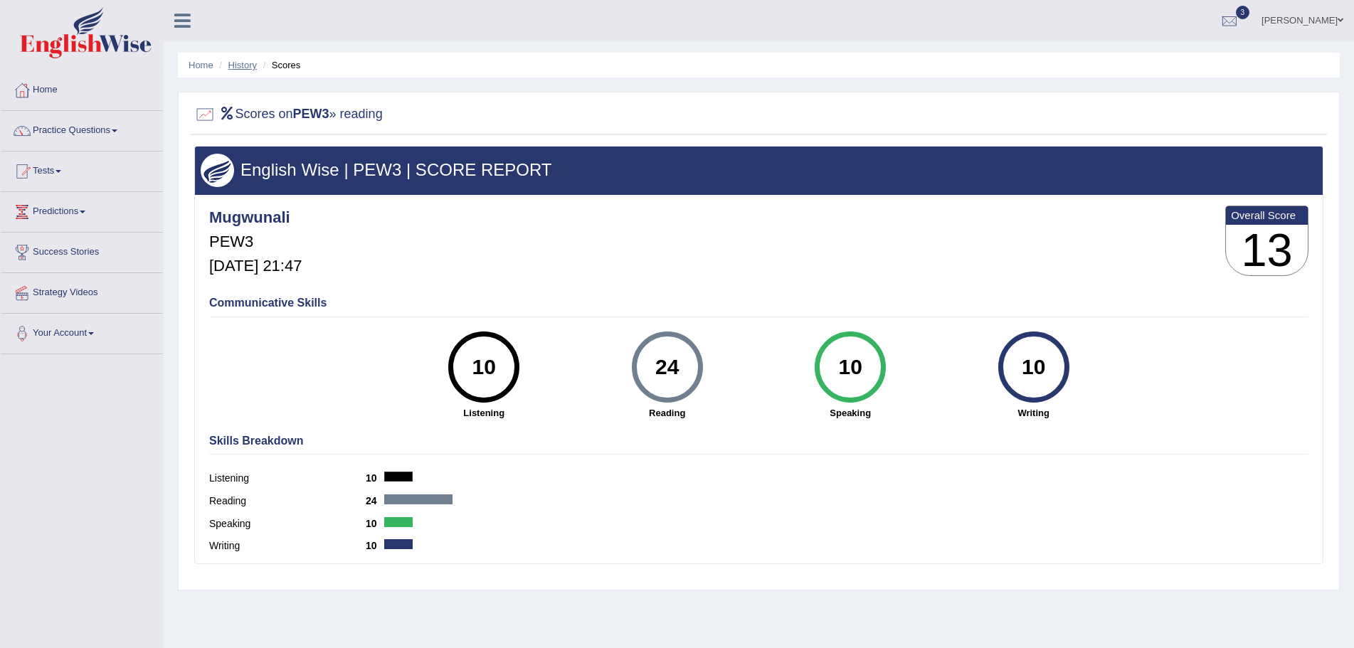
click at [238, 66] on link "History" at bounding box center [242, 65] width 28 height 11
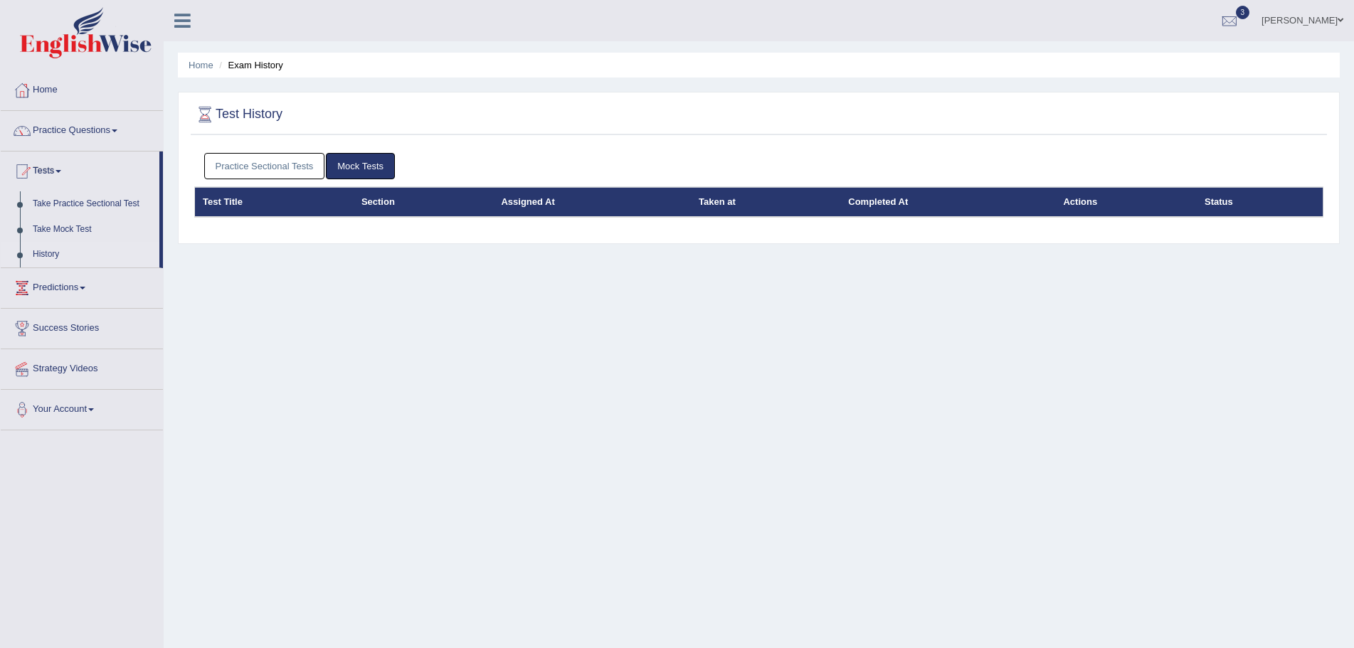
click at [281, 160] on link "Practice Sectional Tests" at bounding box center [264, 166] width 121 height 26
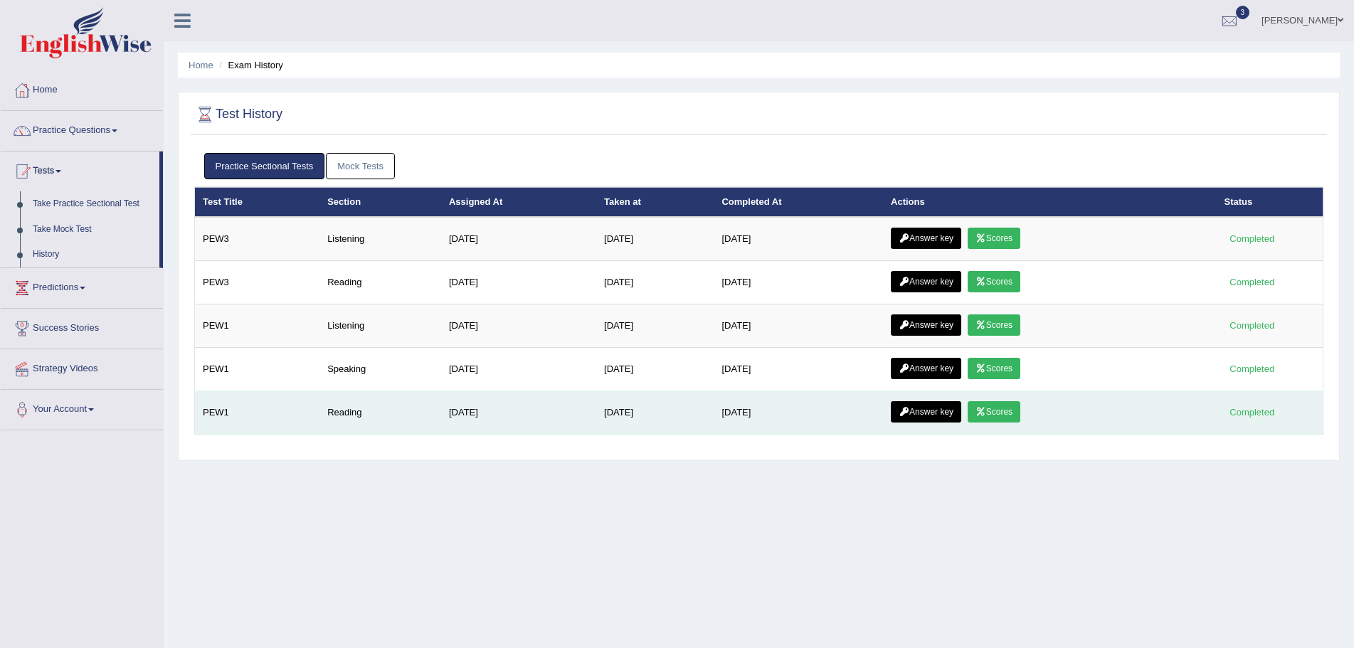
click at [1006, 408] on link "Scores" at bounding box center [993, 411] width 53 height 21
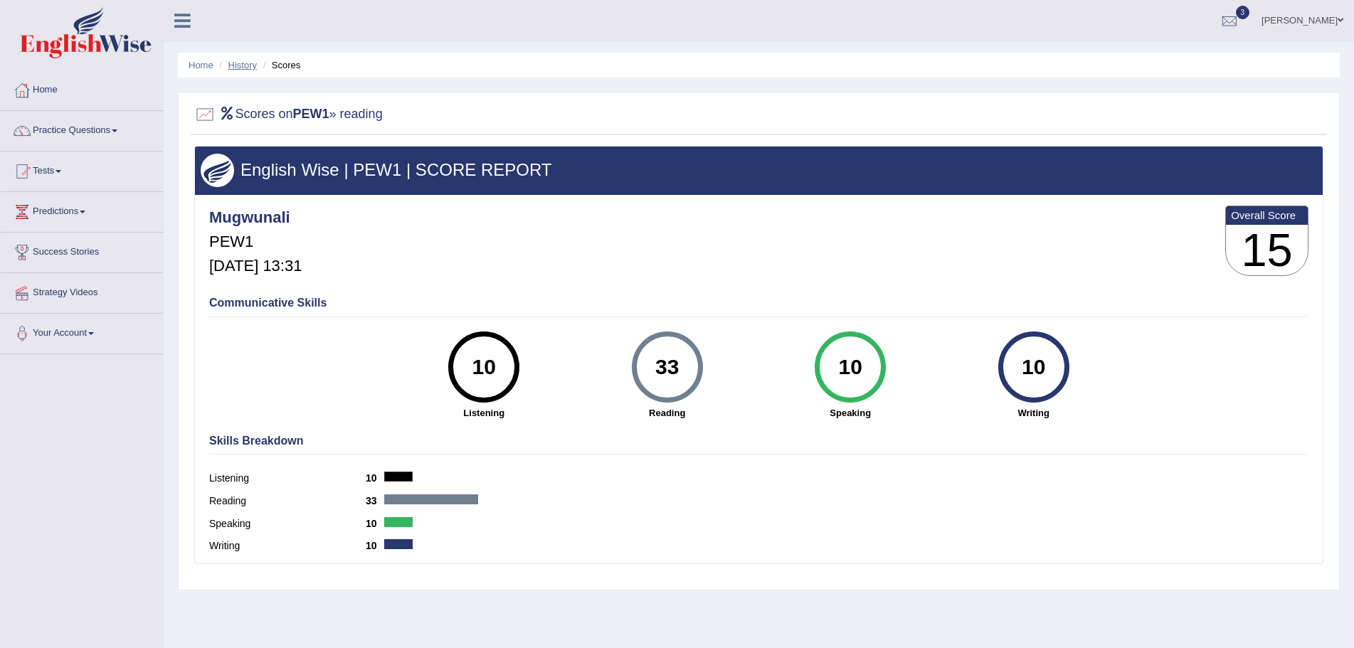
click at [242, 65] on link "History" at bounding box center [242, 65] width 28 height 11
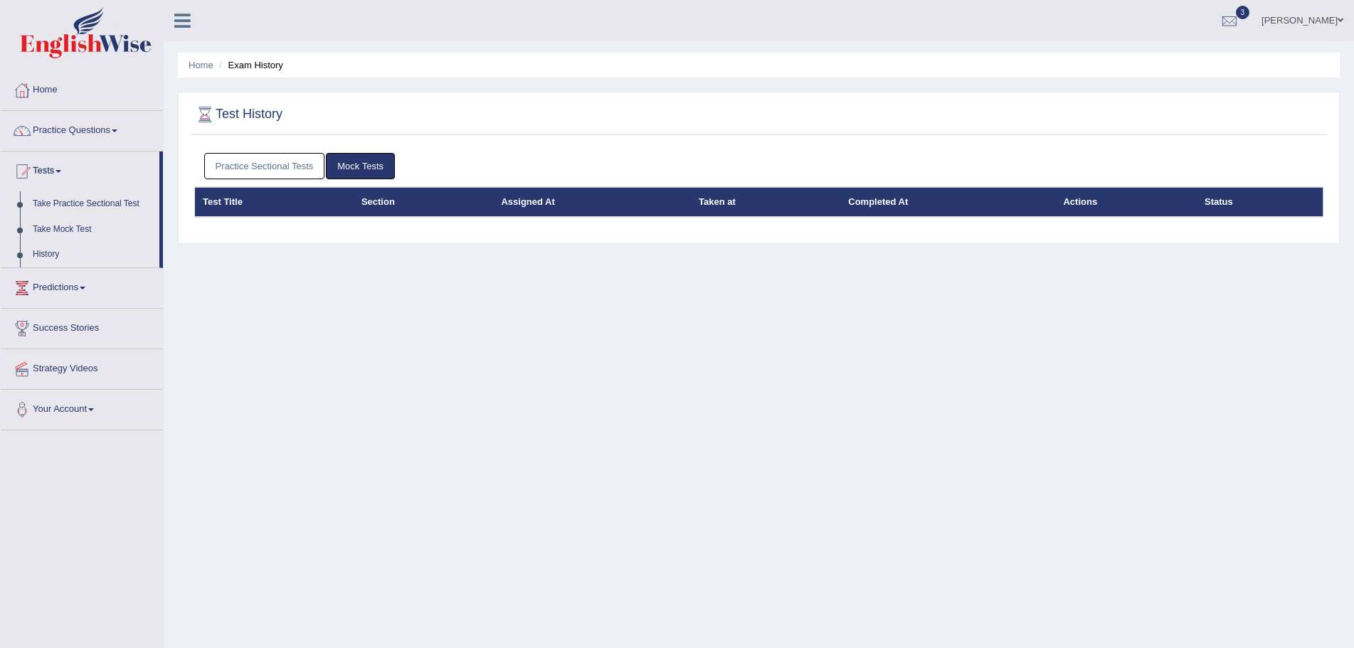
click at [264, 167] on link "Practice Sectional Tests" at bounding box center [264, 166] width 121 height 26
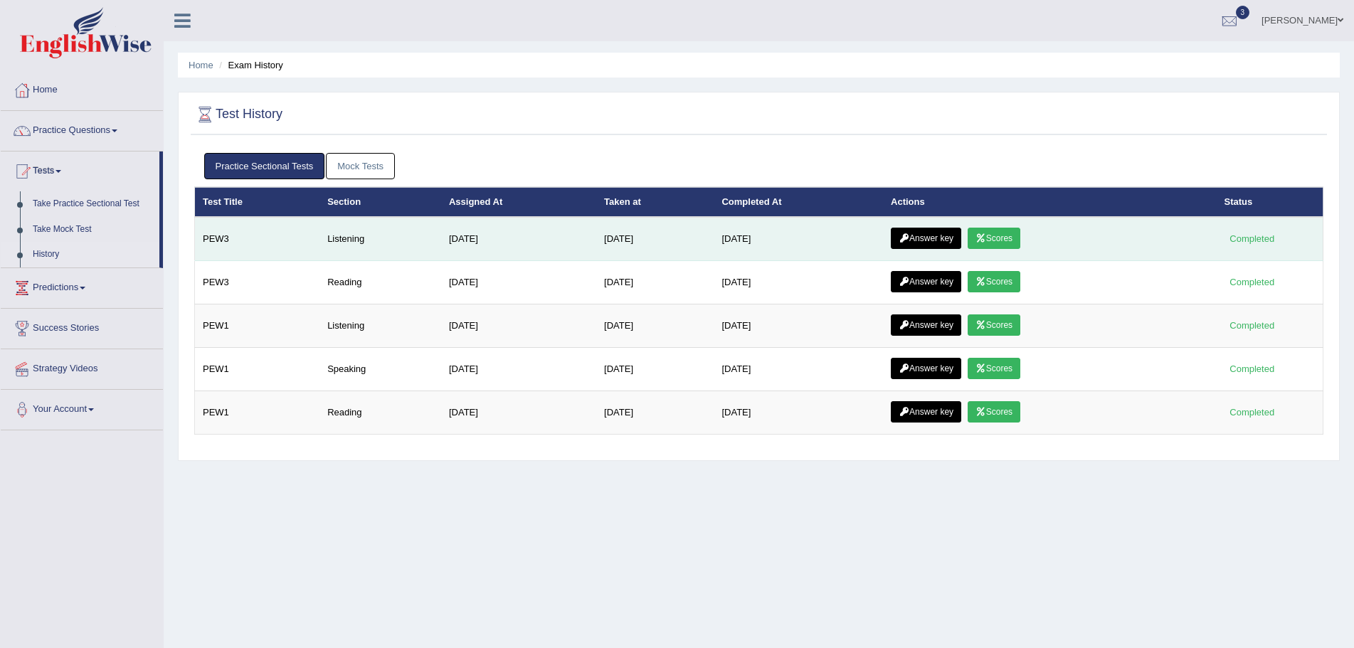
click at [930, 235] on link "Answer key" at bounding box center [926, 238] width 70 height 21
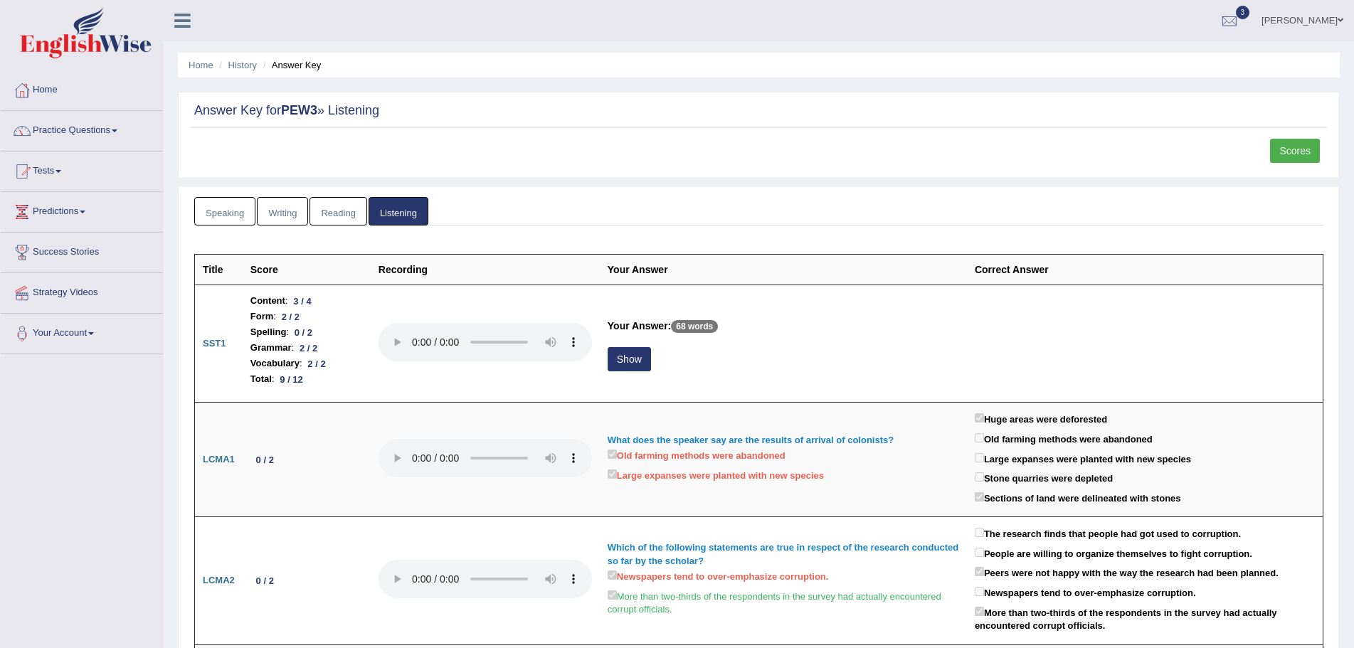
click at [1290, 149] on link "Scores" at bounding box center [1295, 151] width 50 height 24
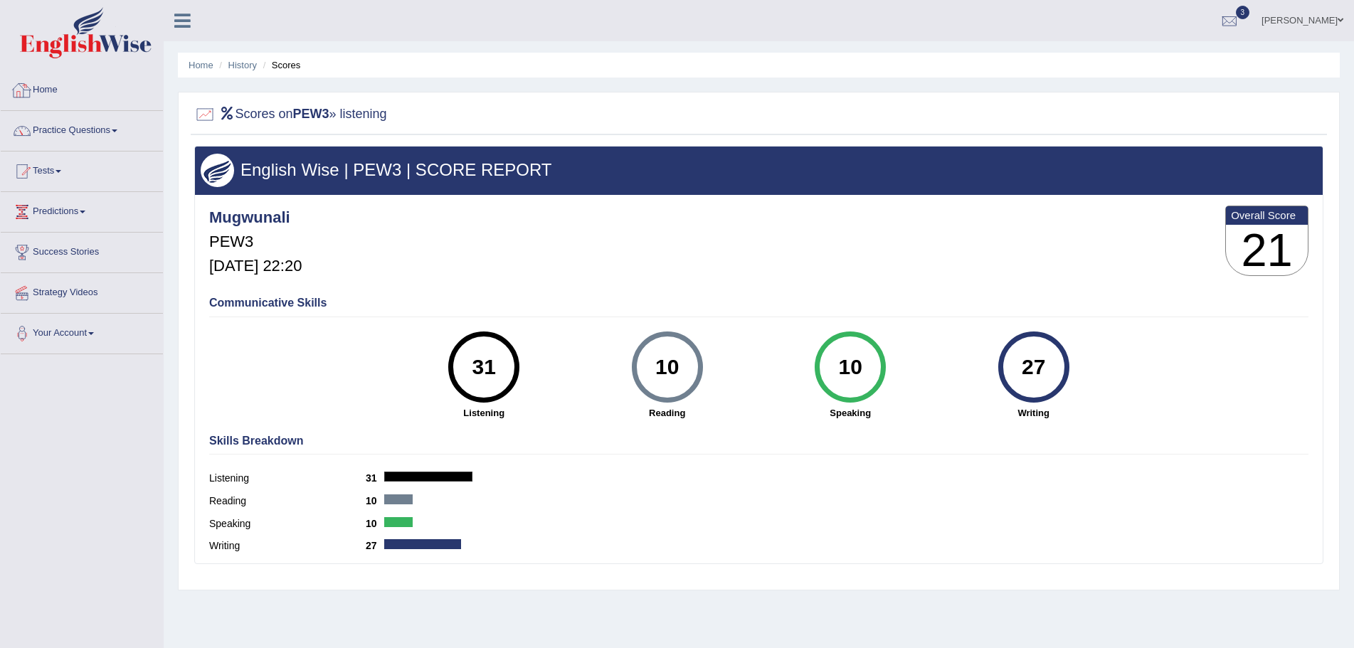
click at [54, 90] on link "Home" at bounding box center [82, 88] width 162 height 36
